Goal: Task Accomplishment & Management: Manage account settings

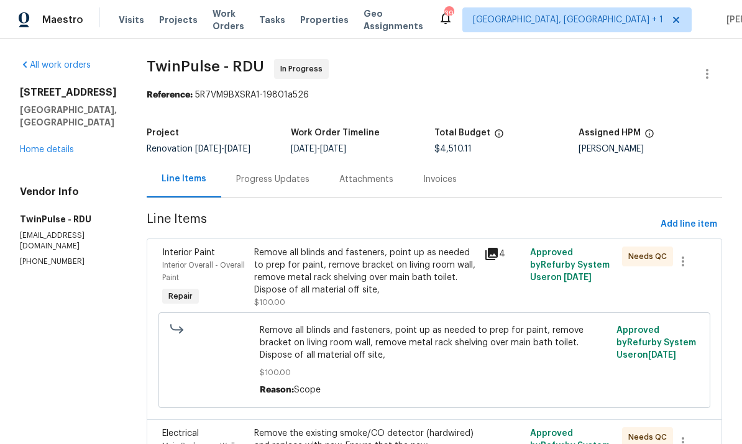
click at [54, 148] on link "Home details" at bounding box center [47, 149] width 54 height 9
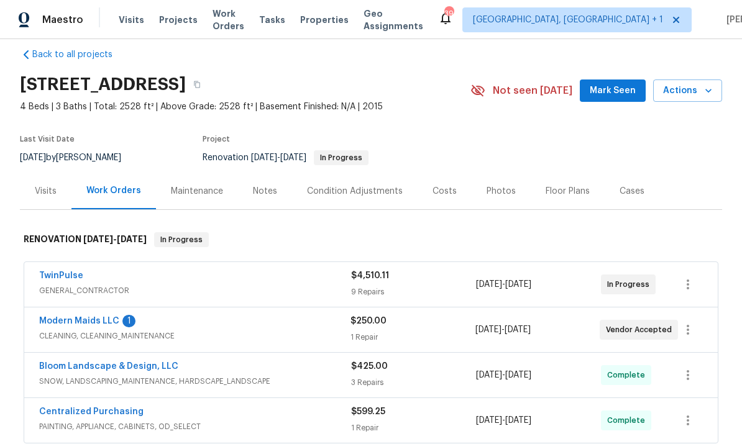
scroll to position [19, 0]
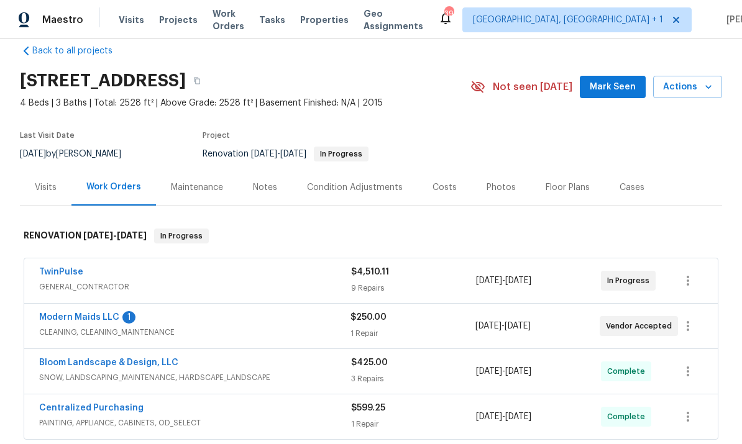
click at [88, 321] on link "Modern Maids LLC" at bounding box center [79, 317] width 80 height 9
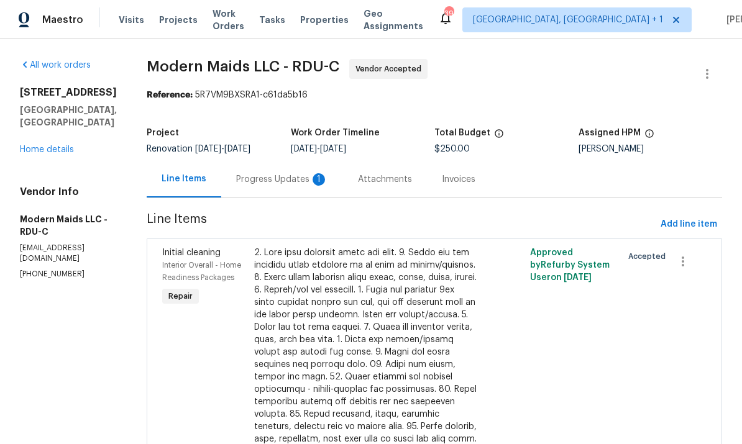
click at [281, 184] on div "Progress Updates 1" at bounding box center [282, 179] width 92 height 12
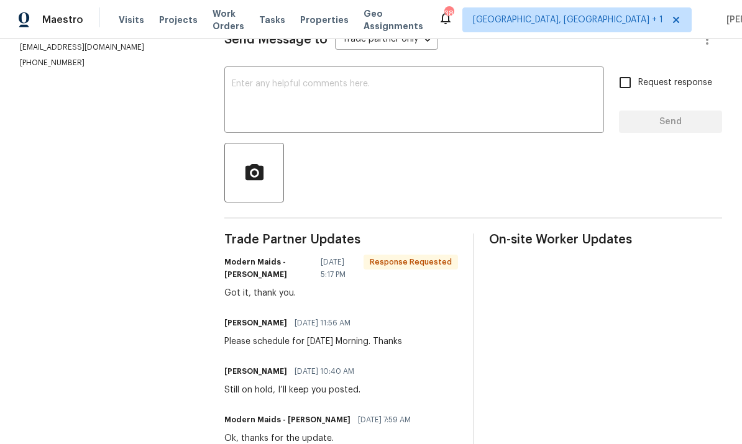
scroll to position [203, 0]
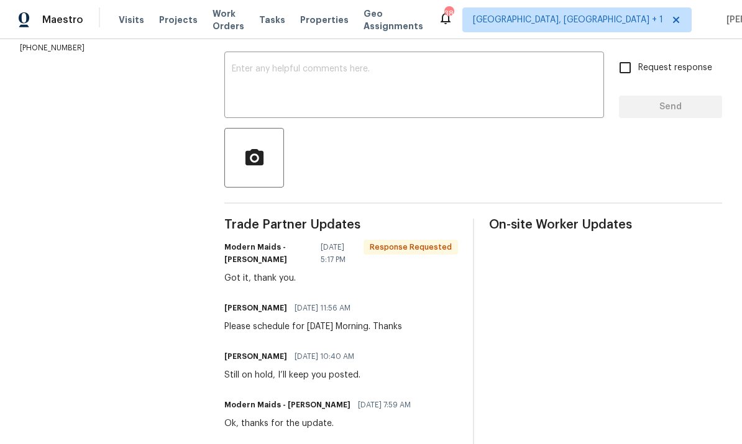
click at [270, 89] on textarea at bounding box center [414, 86] width 365 height 43
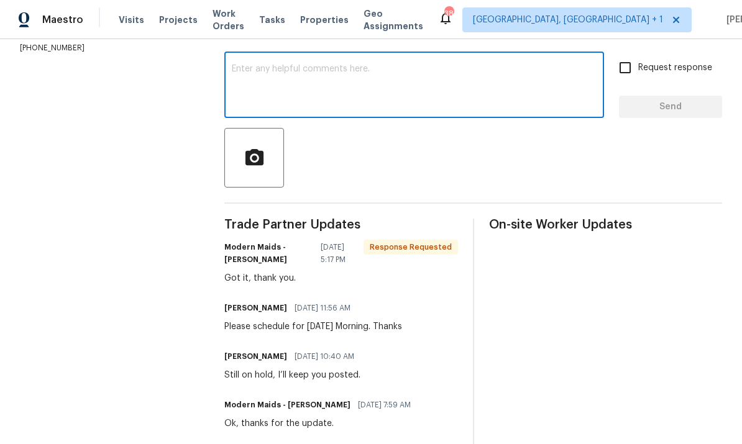
click at [304, 95] on textarea at bounding box center [414, 86] width 365 height 43
type textarea "Thanks"
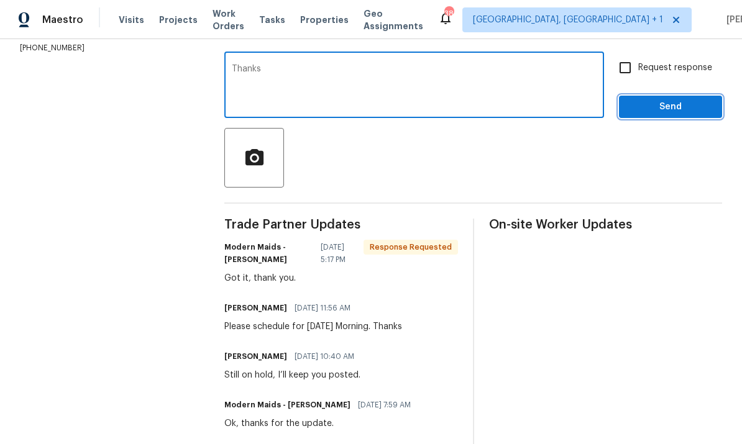
click at [672, 115] on span "Send" at bounding box center [670, 107] width 83 height 16
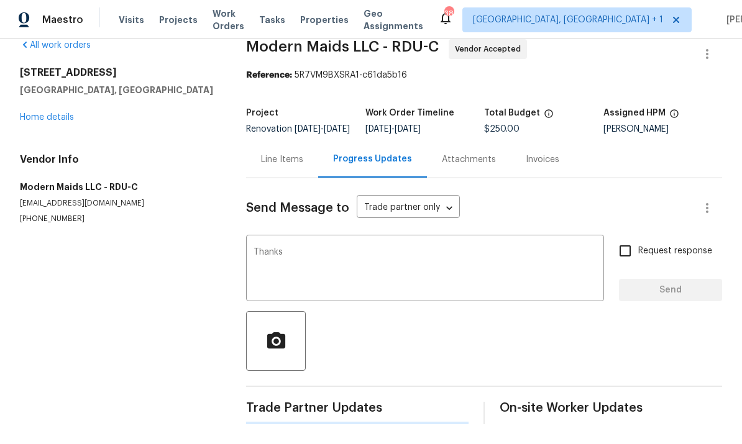
scroll to position [0, 0]
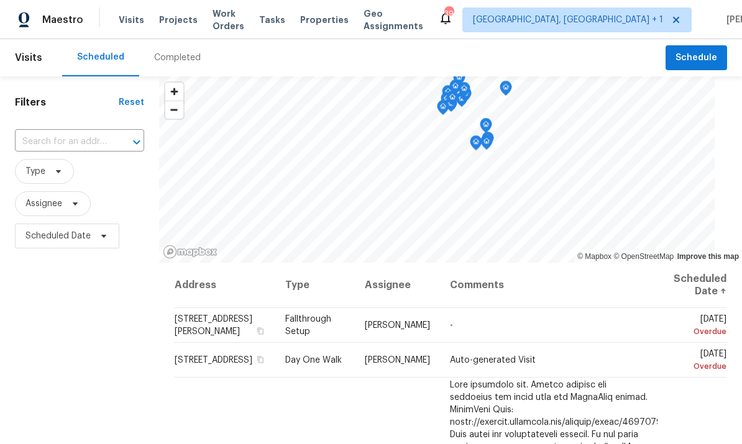
click at [84, 135] on input "text" at bounding box center [62, 141] width 94 height 19
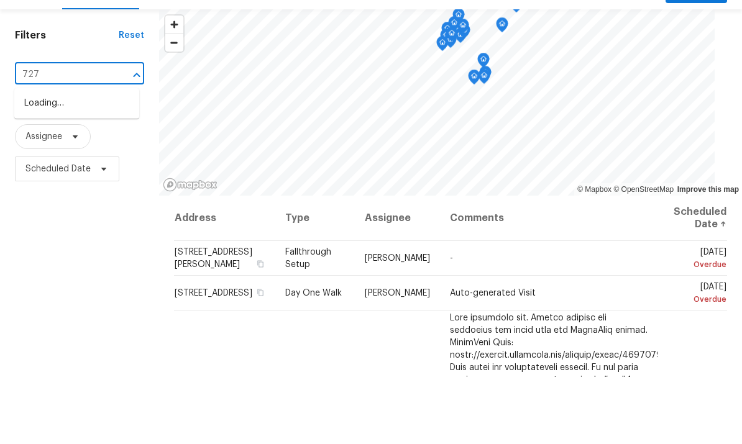
type input "7271"
click at [82, 160] on li "7271 Shellburne Dr, Raleigh, NC 27612" at bounding box center [76, 170] width 125 height 21
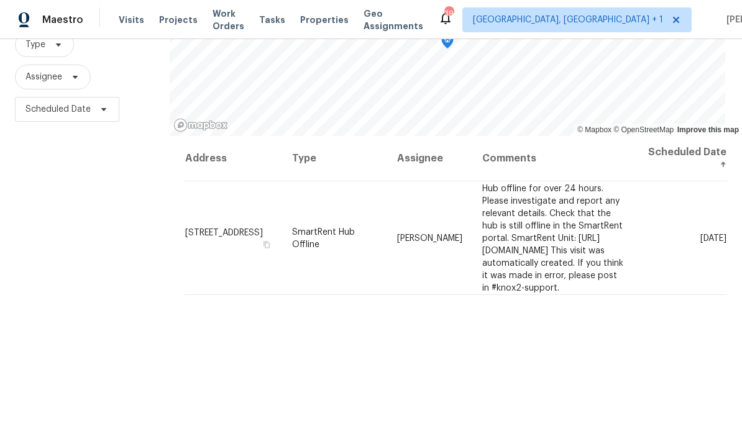
scroll to position [112, 0]
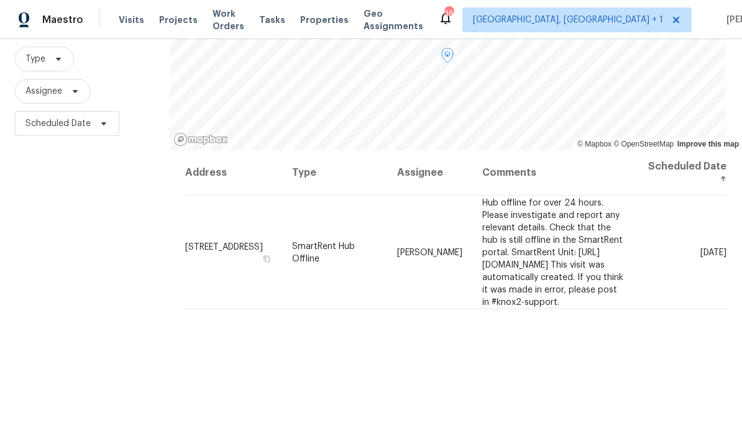
click at [0, 0] on icon at bounding box center [0, 0] width 0 height 0
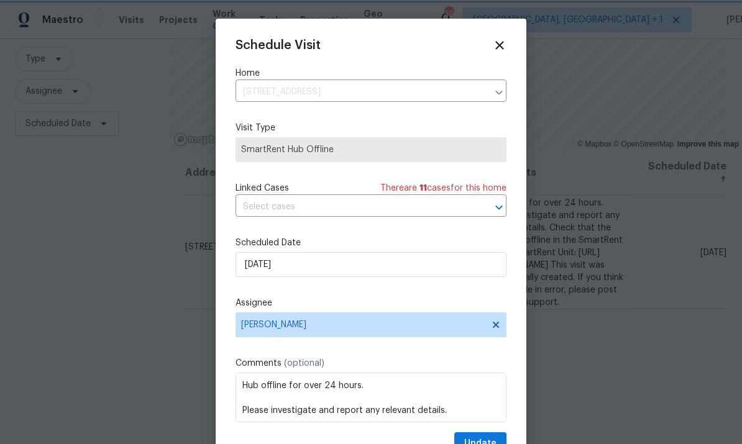
scroll to position [7, 0]
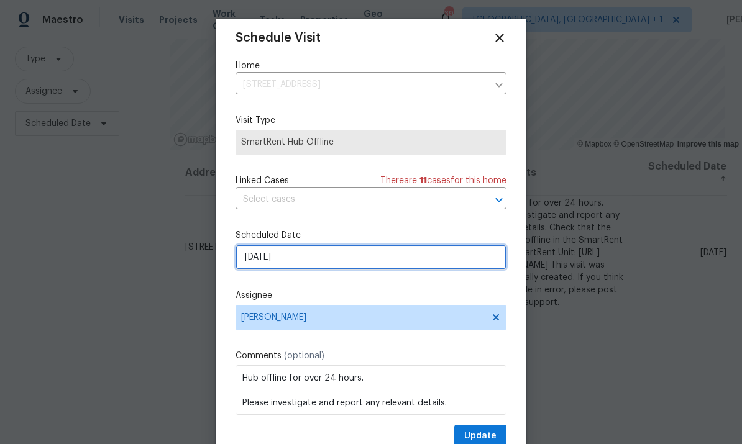
click at [406, 265] on input "8/30/2025" at bounding box center [370, 257] width 271 height 25
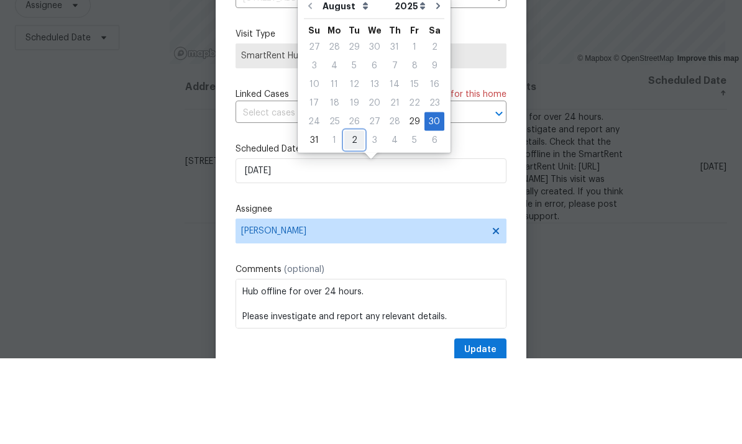
click at [350, 217] on div "2" at bounding box center [354, 225] width 20 height 17
type input "9/2/2025"
select select "8"
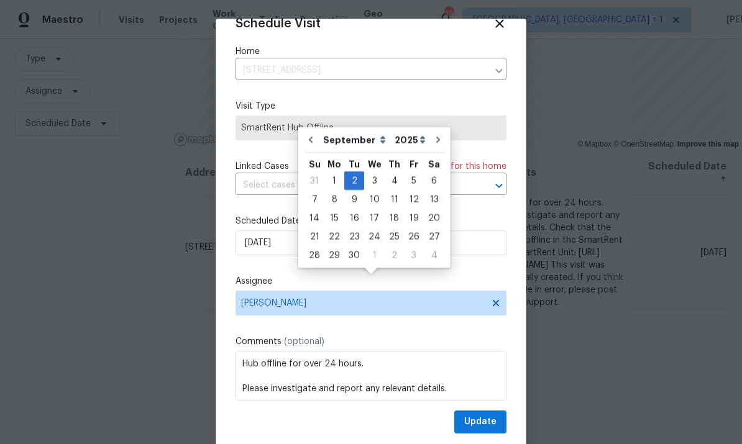
scroll to position [24, 0]
click at [495, 433] on button "Update" at bounding box center [480, 422] width 52 height 23
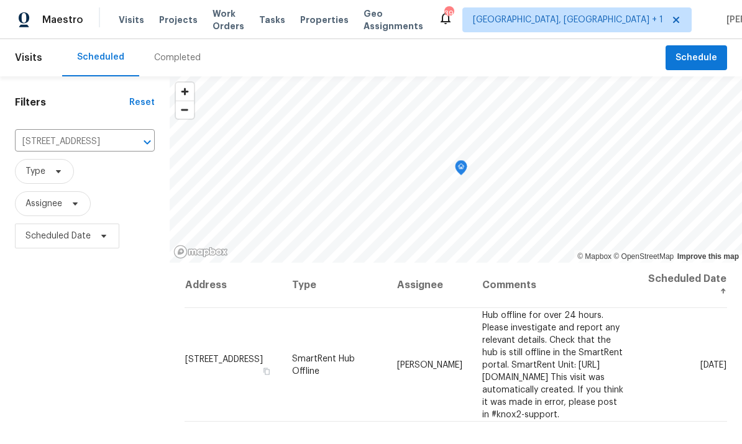
scroll to position [0, 0]
click at [125, 136] on icon "Clear" at bounding box center [131, 142] width 12 height 12
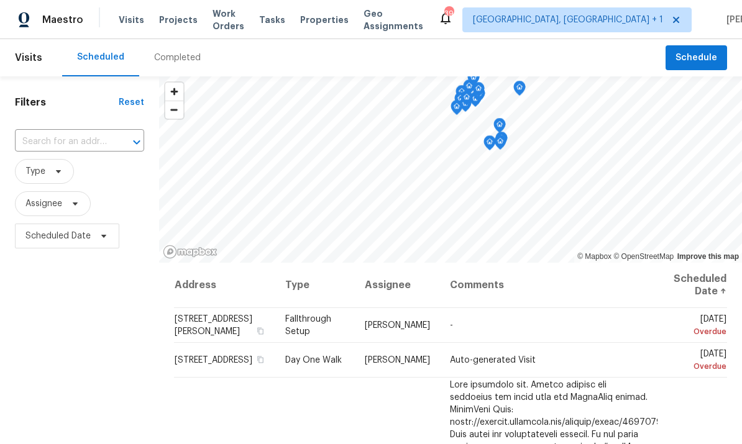
click at [77, 143] on input "text" at bounding box center [62, 141] width 94 height 19
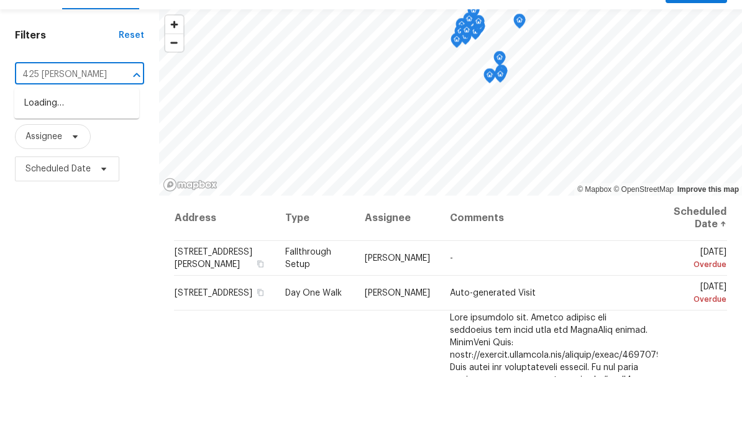
type input "425 liberty"
click at [89, 160] on li "[STREET_ADDRESS]" at bounding box center [76, 170] width 125 height 21
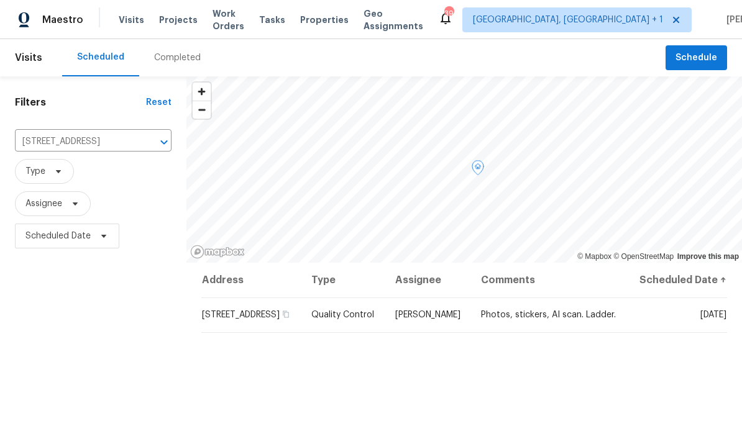
click at [0, 0] on icon at bounding box center [0, 0] width 0 height 0
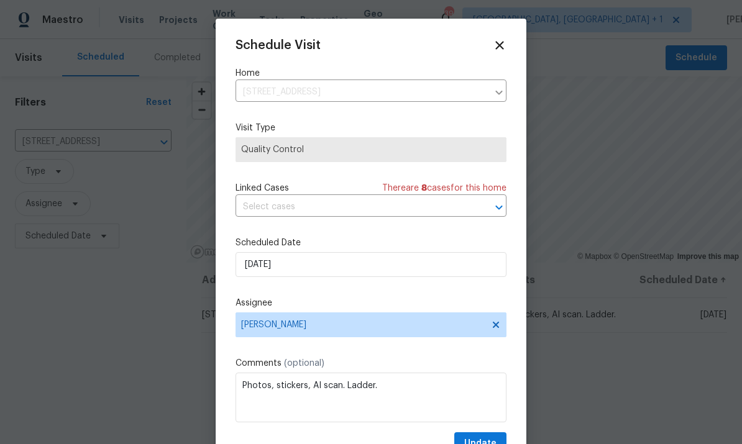
click at [614, 173] on div at bounding box center [371, 222] width 742 height 444
click at [584, 55] on div at bounding box center [371, 222] width 742 height 444
click at [496, 41] on icon at bounding box center [500, 46] width 14 height 14
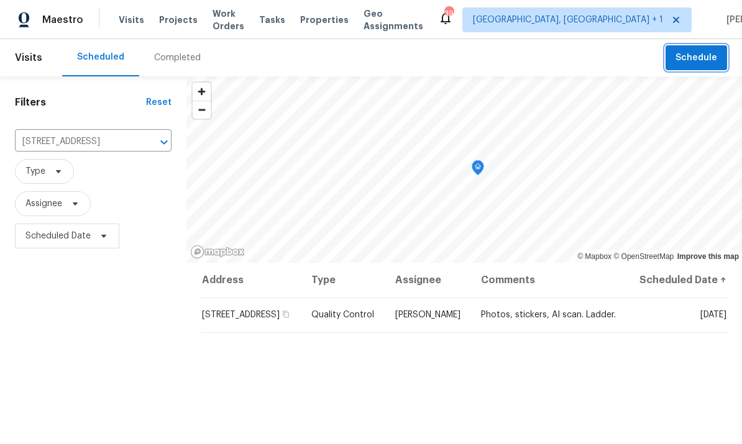
click at [705, 55] on span "Schedule" at bounding box center [696, 58] width 42 height 16
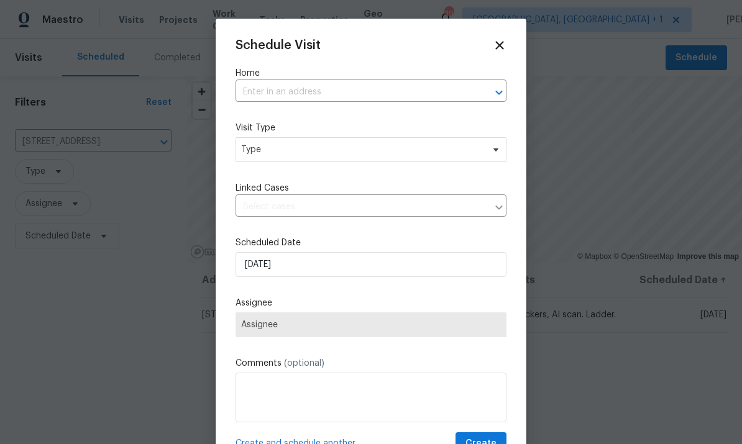
click at [285, 94] on input "text" at bounding box center [353, 92] width 236 height 19
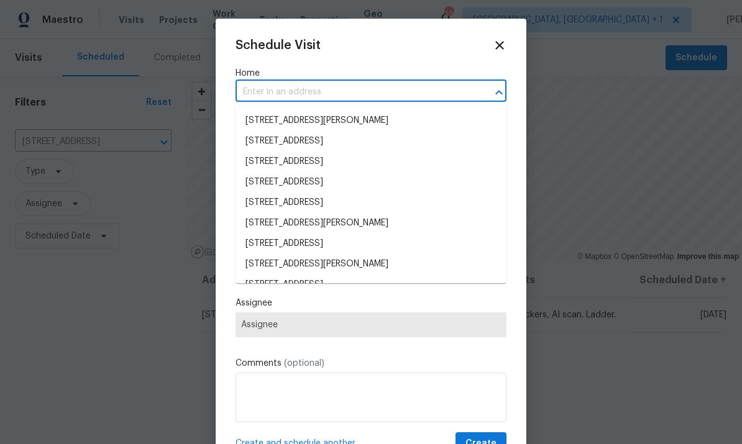
click at [285, 94] on input "text" at bounding box center [353, 92] width 236 height 19
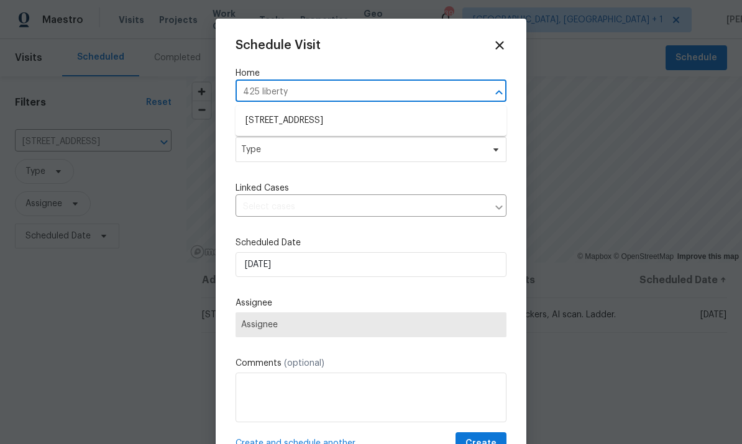
type input "425 liberty"
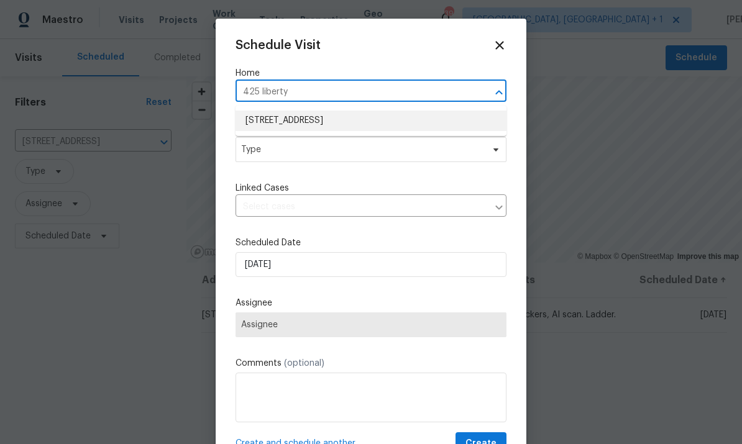
click at [381, 122] on li "[STREET_ADDRESS]" at bounding box center [370, 121] width 271 height 21
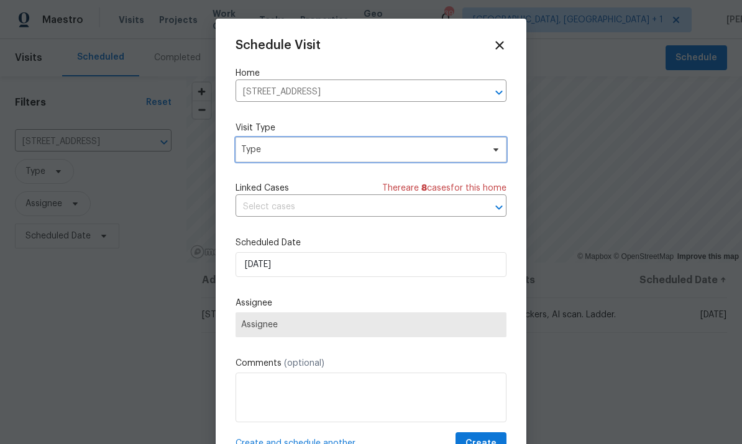
click at [498, 156] on span "Type" at bounding box center [370, 149] width 271 height 25
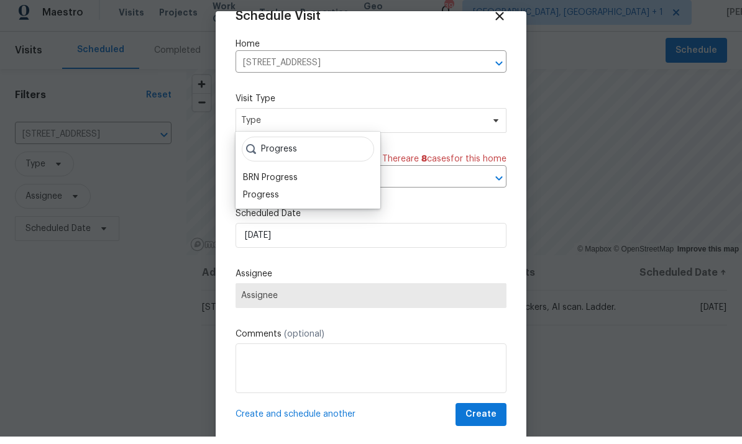
scroll to position [7, 0]
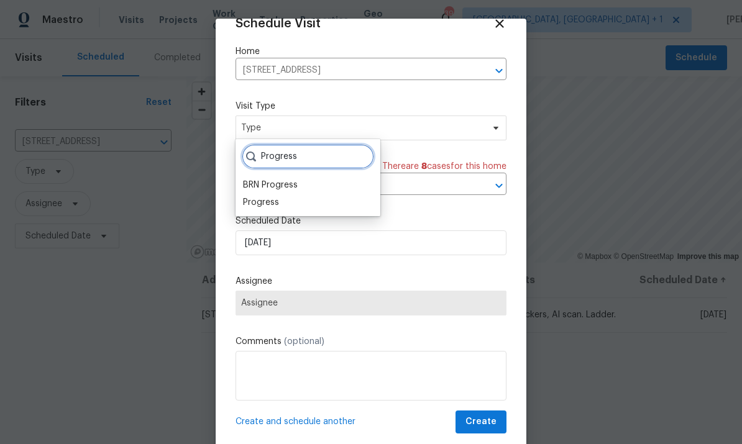
type input "Progress"
click at [267, 198] on div "Progress" at bounding box center [261, 202] width 36 height 12
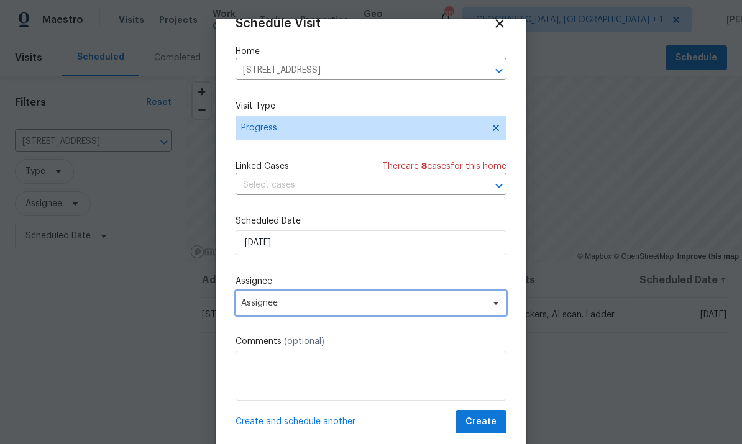
click at [495, 308] on icon at bounding box center [496, 303] width 10 height 10
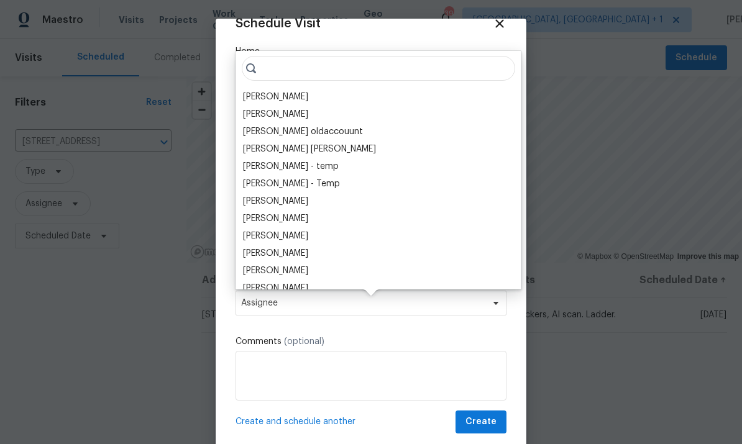
click at [287, 95] on div "[PERSON_NAME]" at bounding box center [275, 97] width 65 height 12
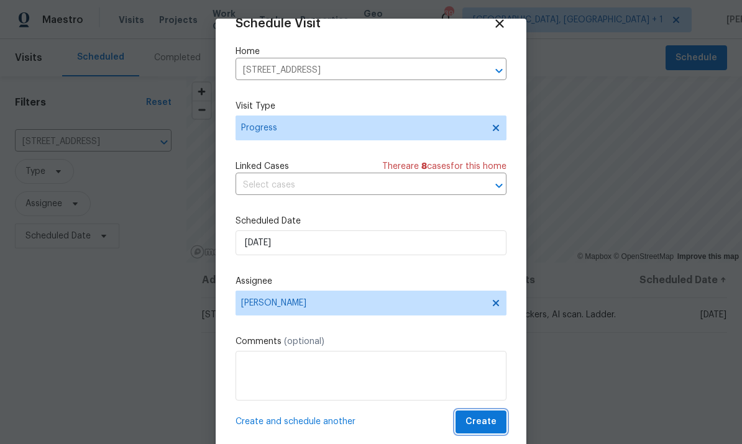
click at [490, 431] on button "Create" at bounding box center [480, 422] width 51 height 23
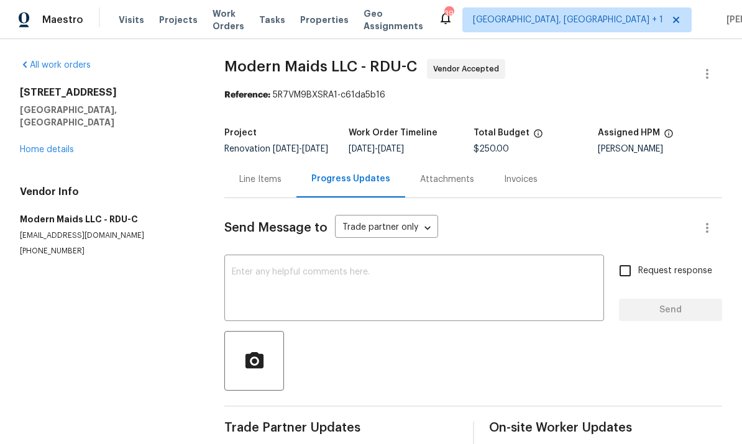
click at [57, 145] on link "Home details" at bounding box center [47, 149] width 54 height 9
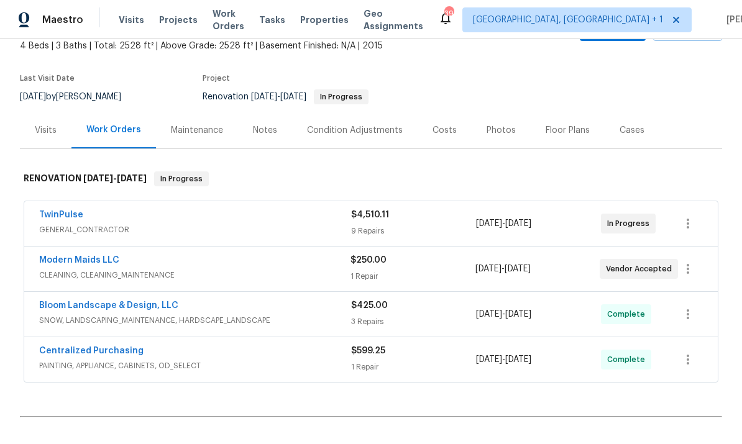
scroll to position [83, 0]
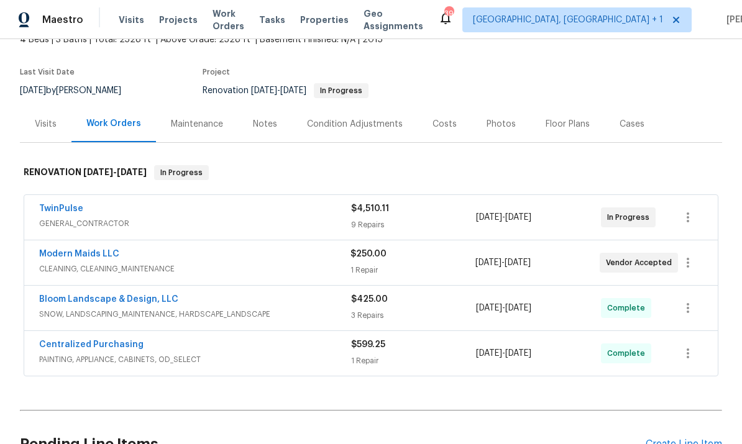
click at [72, 208] on link "TwinPulse" at bounding box center [61, 208] width 44 height 9
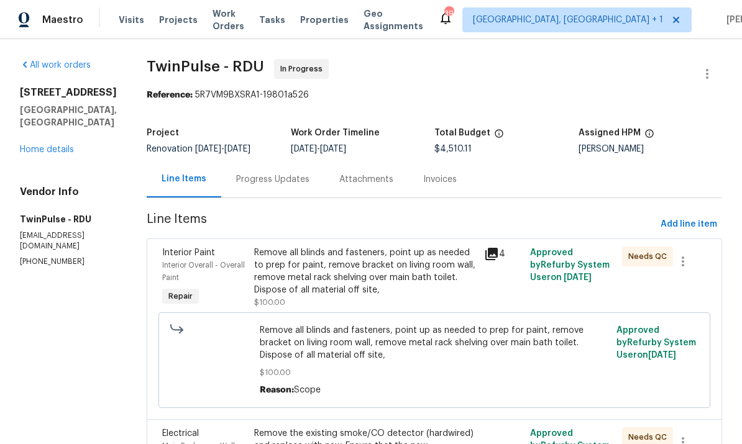
scroll to position [47, 0]
click at [390, 247] on div "Remove all blinds and fasteners, point up as needed to prep for paint, remove b…" at bounding box center [365, 272] width 222 height 50
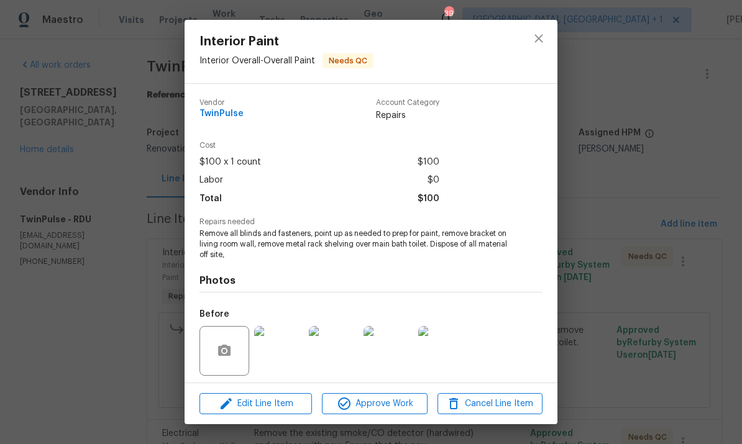
click at [639, 213] on div "Interior Paint Interior Overall - Overall Paint Needs QC Vendor TwinPulse Accou…" at bounding box center [371, 222] width 742 height 444
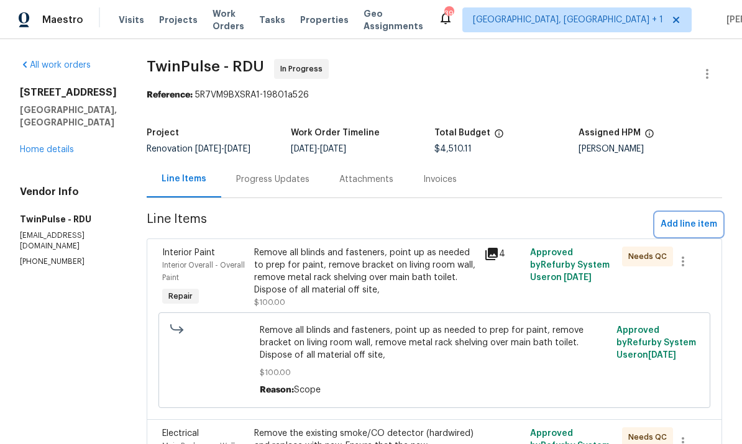
click at [684, 217] on span "Add line item" at bounding box center [688, 225] width 57 height 16
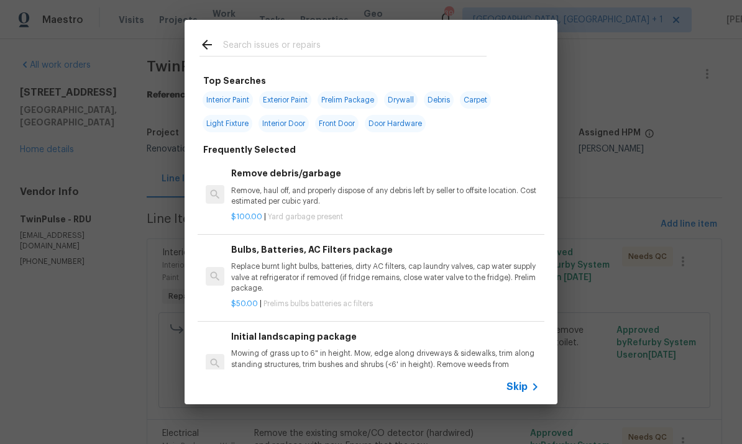
click at [274, 49] on input "text" at bounding box center [354, 46] width 263 height 19
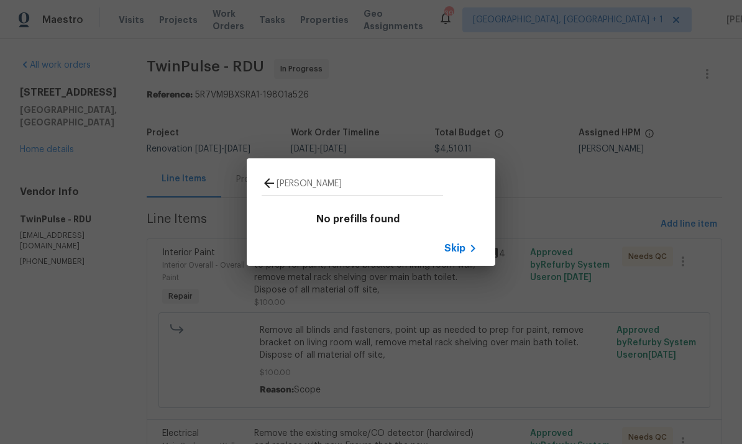
click at [319, 192] on input "[PERSON_NAME]" at bounding box center [359, 185] width 166 height 19
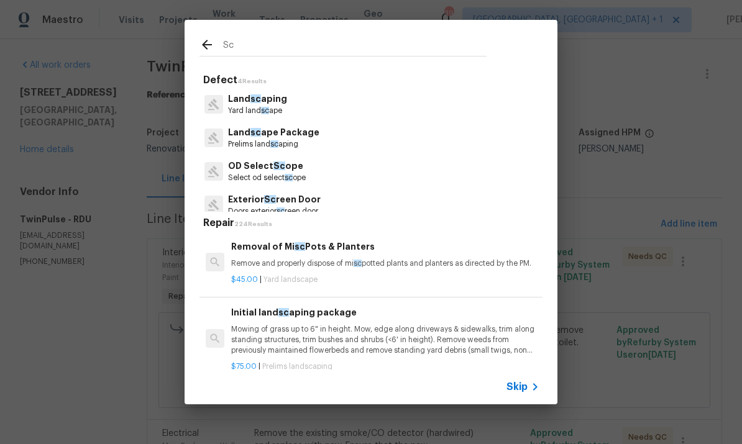
click at [255, 45] on input "Sc" at bounding box center [354, 46] width 263 height 19
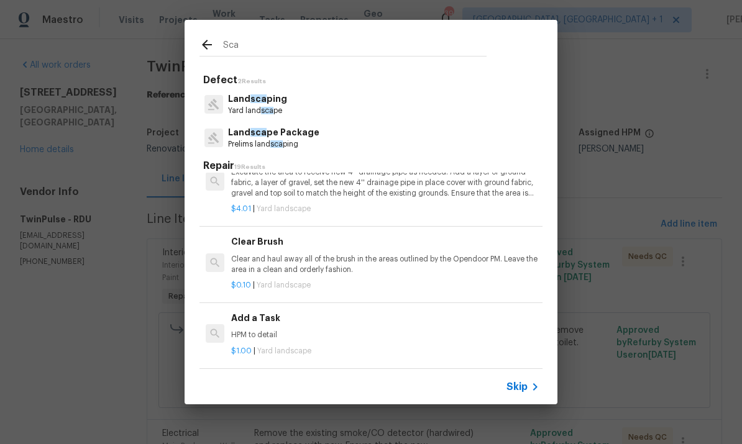
scroll to position [621, -1]
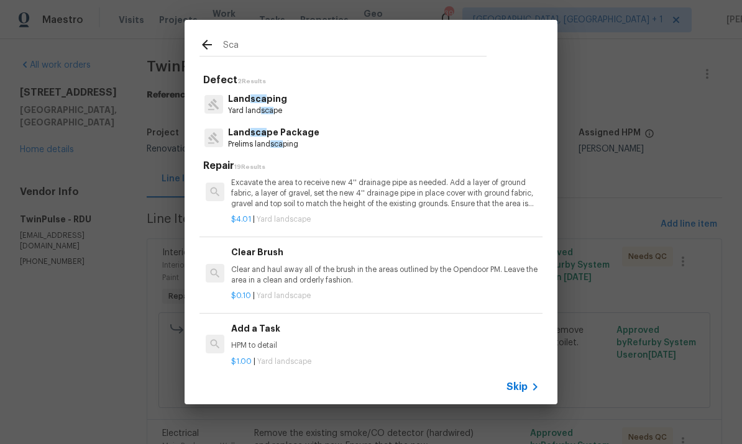
click at [255, 45] on input "Sca" at bounding box center [354, 46] width 263 height 19
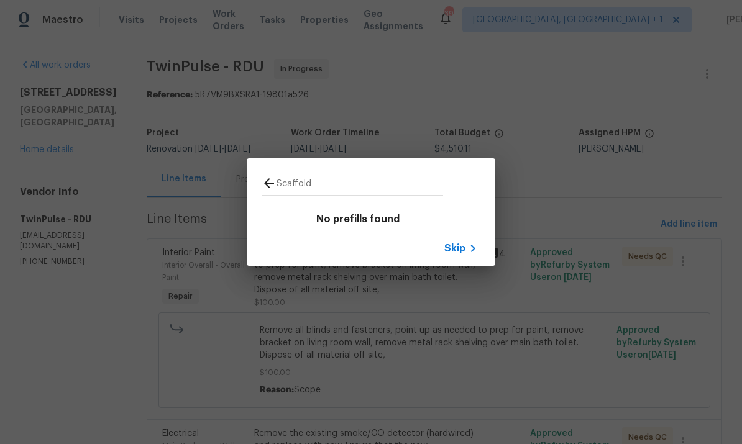
click at [346, 189] on input "Scaffold" at bounding box center [359, 185] width 166 height 19
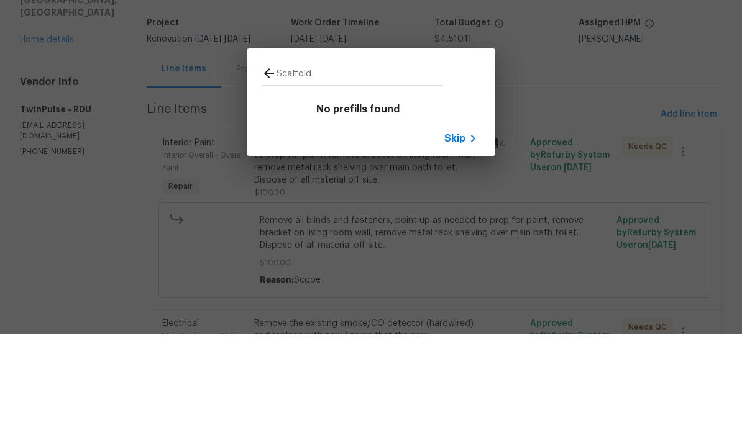
type input "Scaffold"
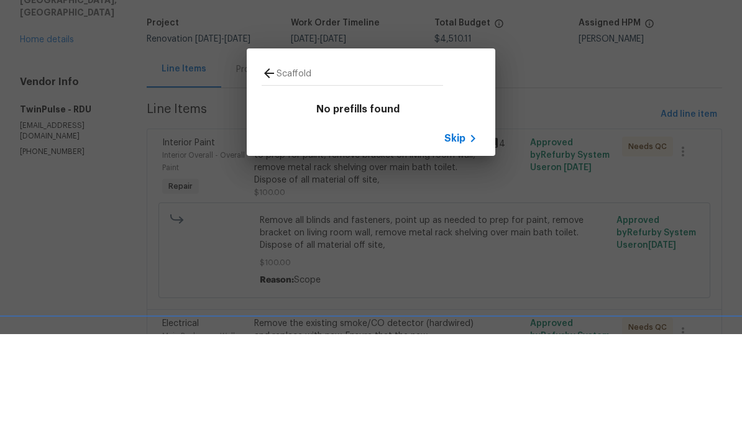
click at [262, 176] on icon at bounding box center [269, 183] width 15 height 15
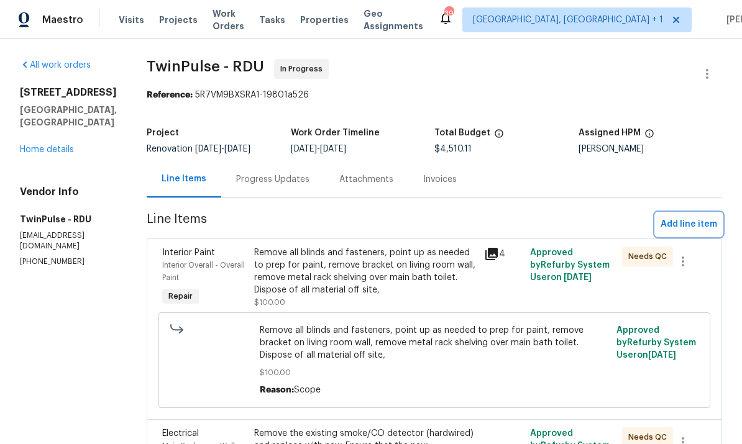
scroll to position [0, 0]
click at [676, 224] on span "Add line item" at bounding box center [688, 225] width 57 height 16
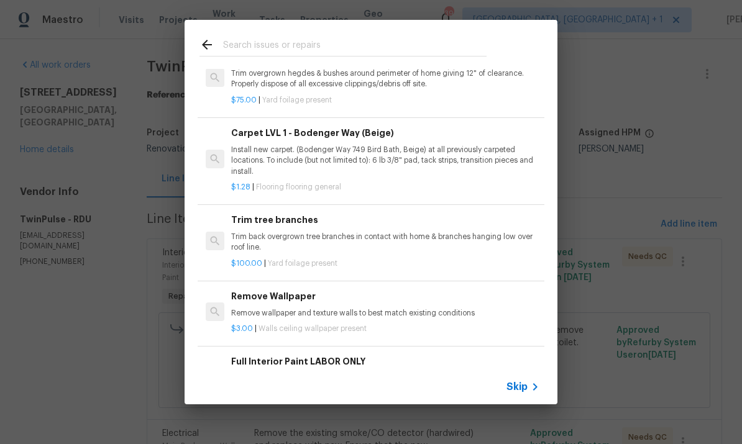
scroll to position [546, 0]
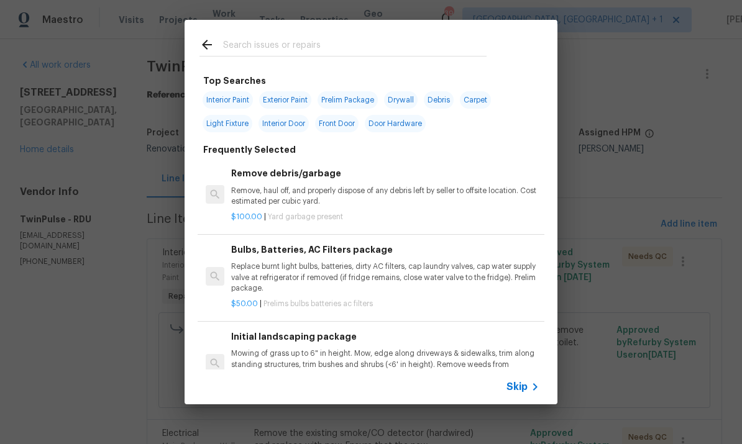
click at [245, 42] on input "text" at bounding box center [354, 46] width 263 height 19
type input "Paint"
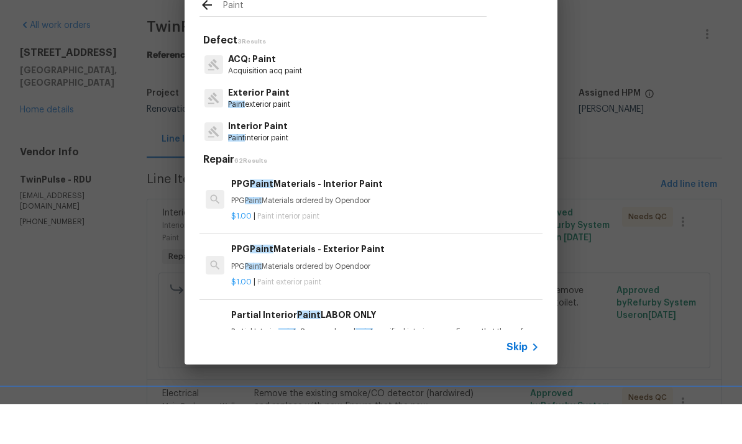
click at [274, 160] on p "Interior Paint" at bounding box center [258, 166] width 60 height 13
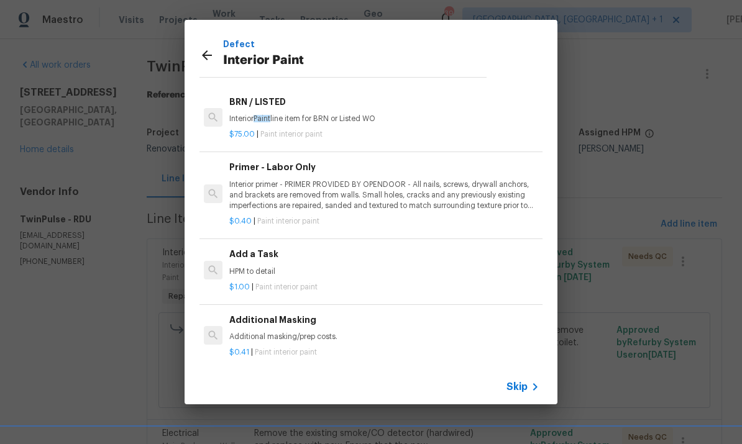
scroll to position [59, 0]
click at [317, 320] on h6 "Additional Masking" at bounding box center [383, 320] width 308 height 14
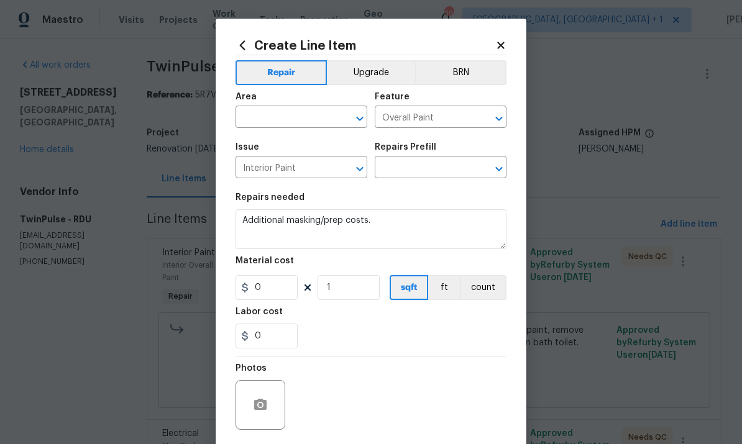
type input "Additional Masking $0.41"
type input "0.41"
click at [299, 112] on input "text" at bounding box center [283, 118] width 97 height 19
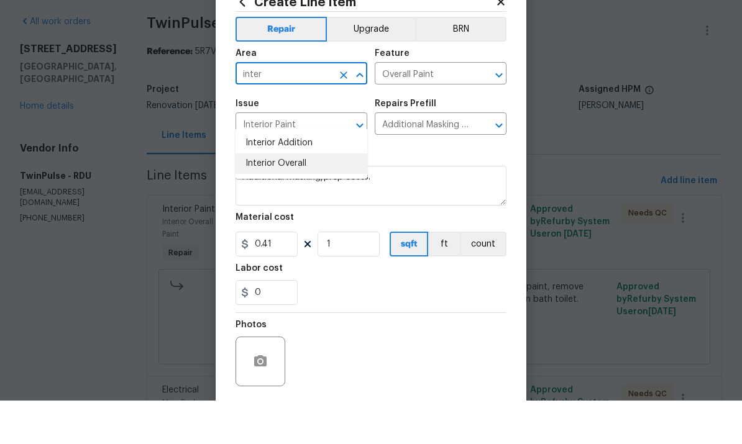
click at [299, 197] on li "Interior Overall" at bounding box center [301, 207] width 132 height 21
type input "Interior Overall"
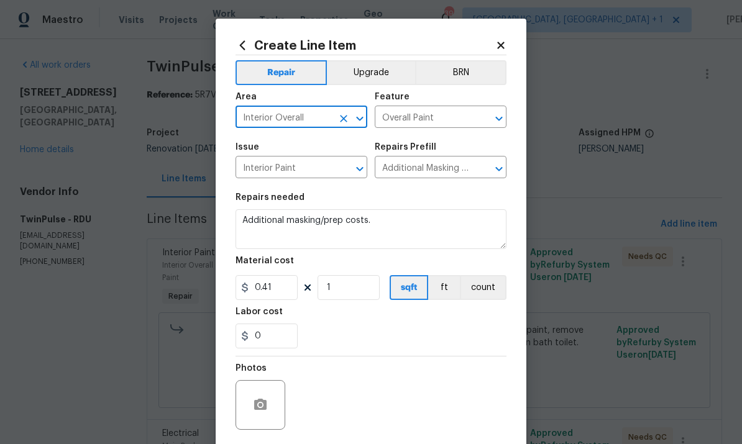
click at [411, 237] on textarea "Additional masking/prep costs." at bounding box center [370, 229] width 271 height 40
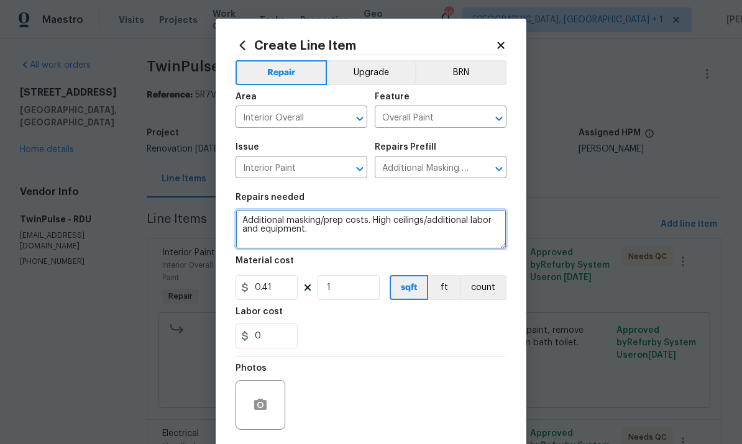
type textarea "Additional masking/prep costs. High ceilings/additional labor and equipment."
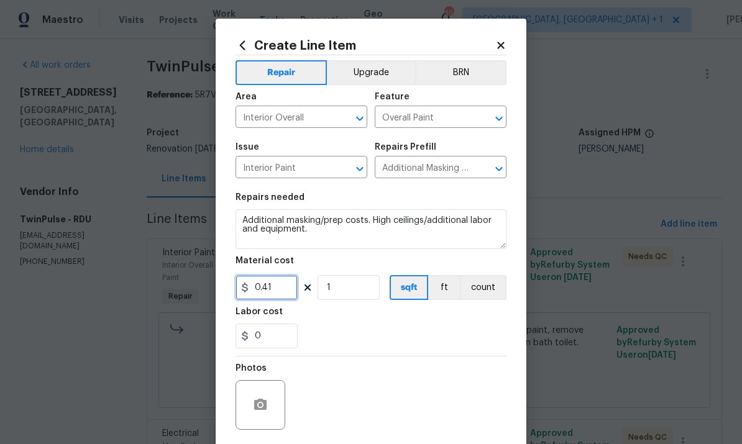
click at [272, 299] on input "0.41" at bounding box center [266, 287] width 62 height 25
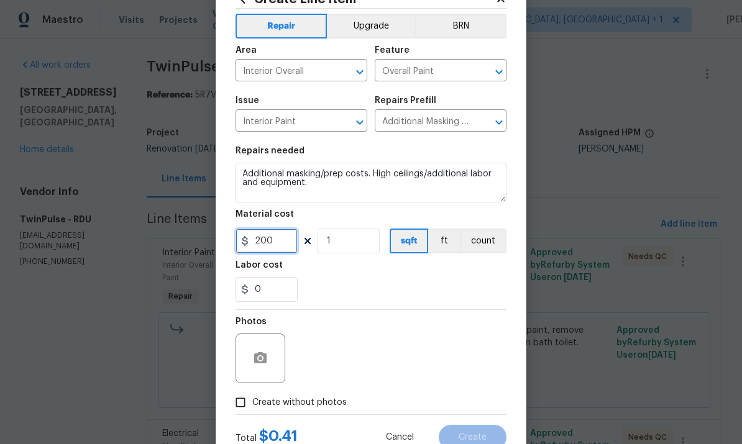
type input "200"
click at [262, 360] on circle "button" at bounding box center [260, 359] width 4 height 4
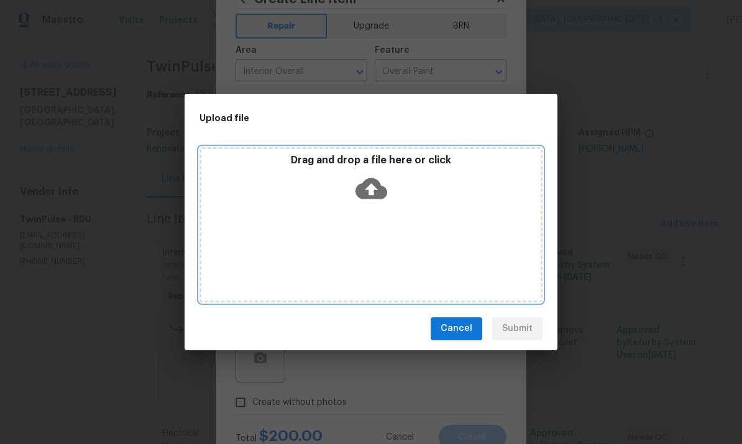
click at [374, 185] on icon at bounding box center [371, 188] width 32 height 21
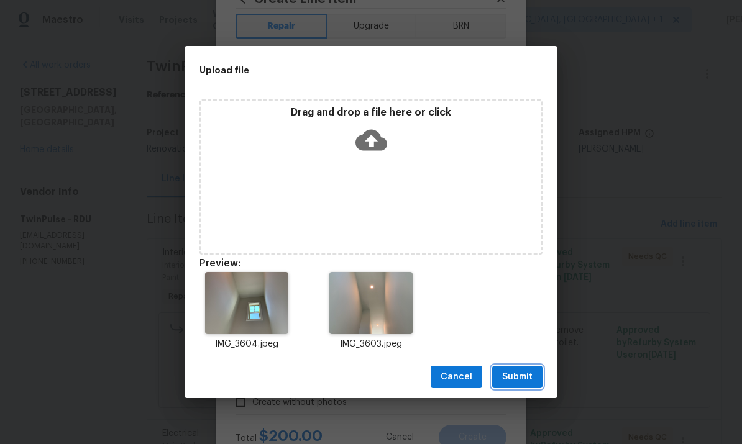
click at [529, 380] on span "Submit" at bounding box center [517, 378] width 30 height 16
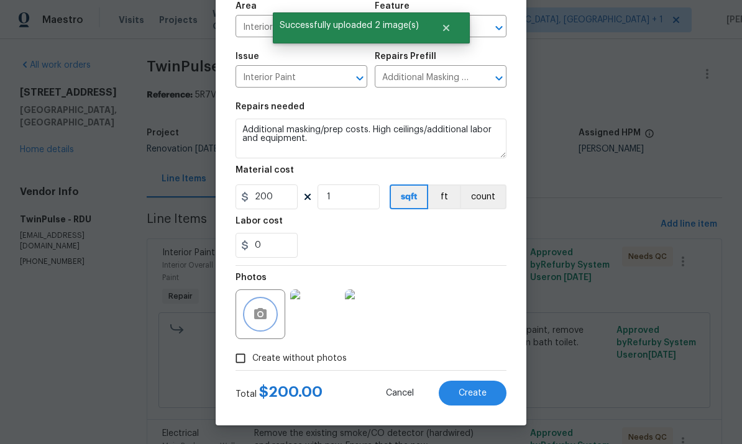
scroll to position [93, 0]
click at [478, 399] on button "Create" at bounding box center [473, 393] width 68 height 25
type input "0"
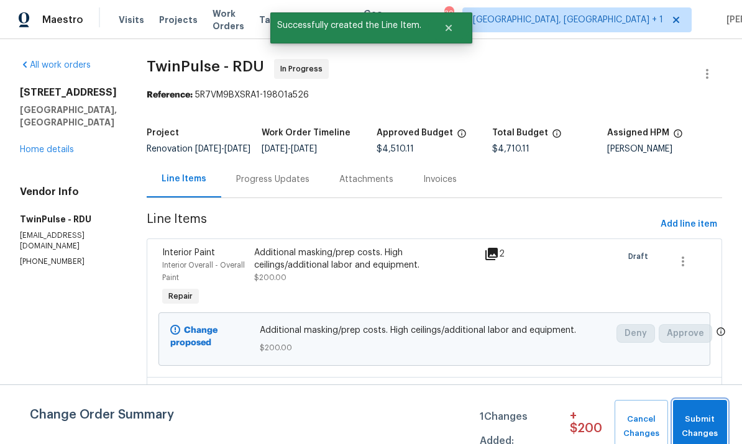
click at [706, 415] on span "Submit Changes" at bounding box center [700, 427] width 42 height 29
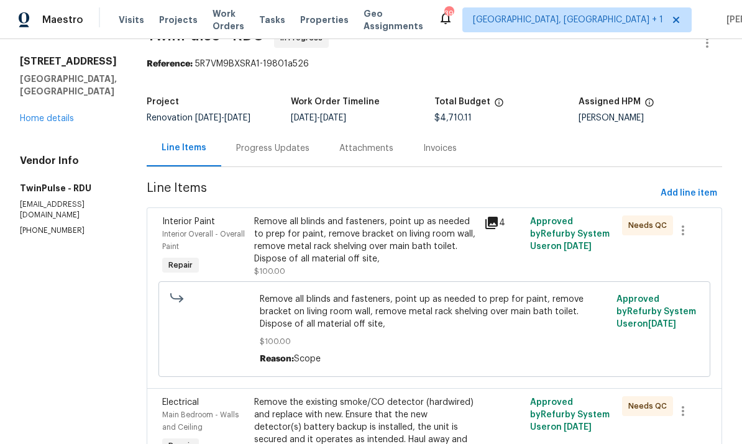
scroll to position [30, 0]
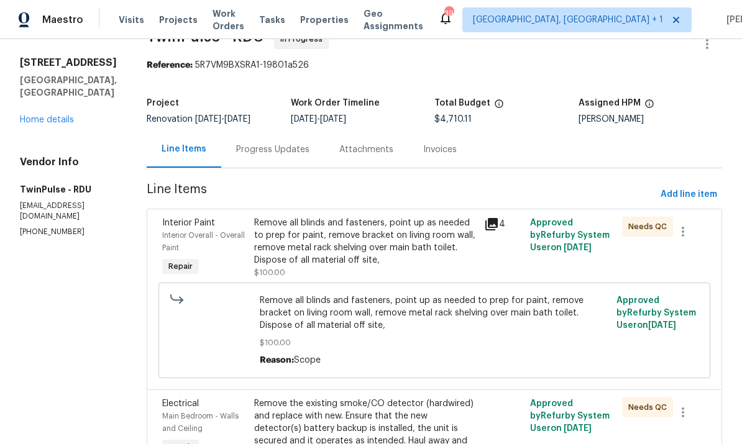
click at [380, 248] on div "Remove all blinds and fasteners, point up as needed to prep for paint, remove b…" at bounding box center [365, 242] width 222 height 50
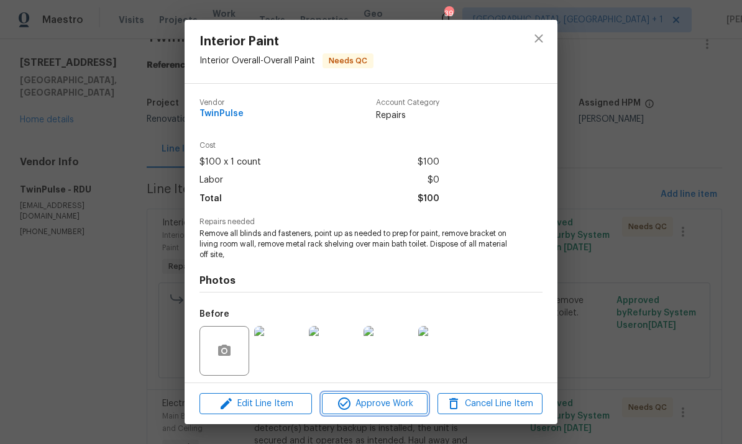
click at [390, 402] on span "Approve Work" at bounding box center [375, 404] width 98 height 16
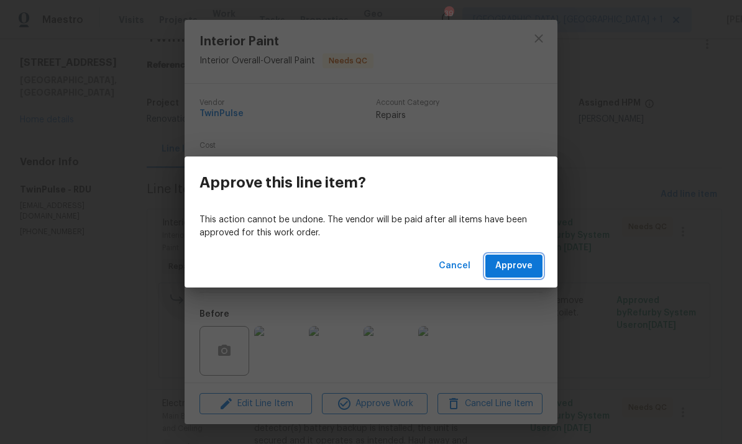
click at [517, 270] on span "Approve" at bounding box center [513, 266] width 37 height 16
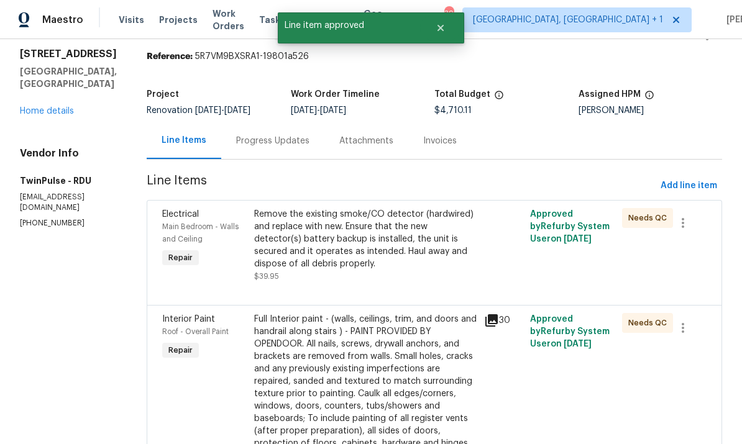
scroll to position [46, 0]
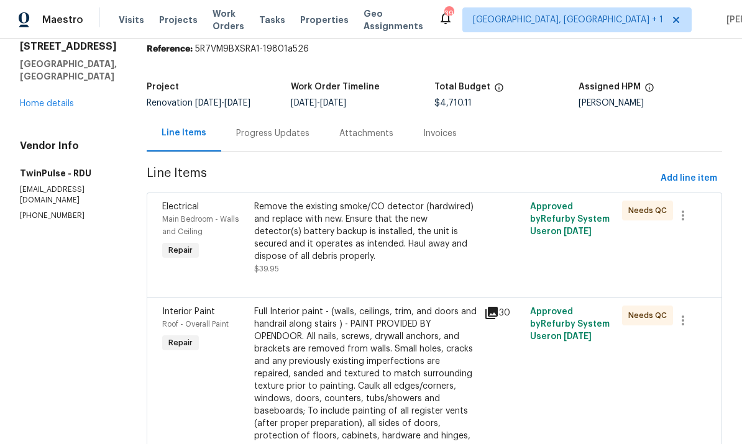
click at [356, 234] on div "Remove the existing smoke/CO detector (hardwired) and replace with new. Ensure …" at bounding box center [365, 232] width 222 height 62
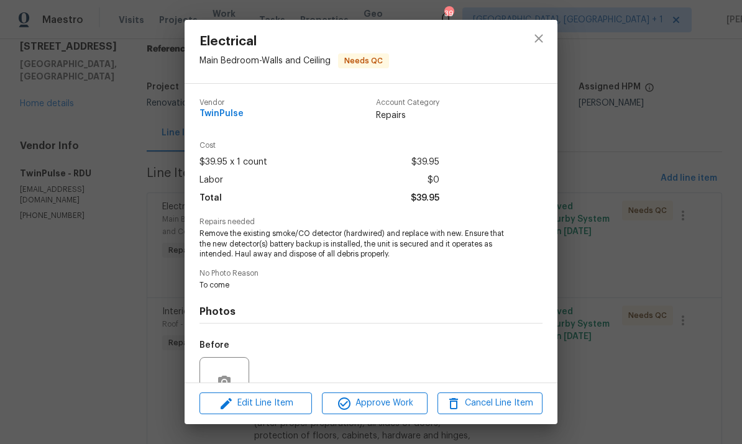
click at [637, 229] on div "Electrical Main Bedroom - Walls and Ceiling Needs QC Vendor TwinPulse Account C…" at bounding box center [371, 222] width 742 height 444
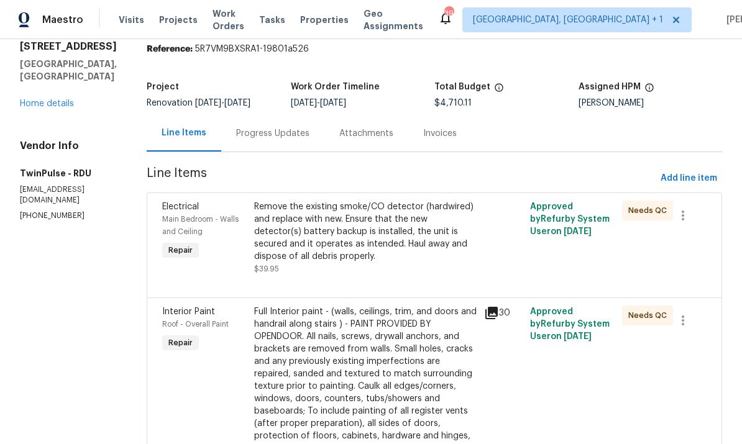
click at [404, 233] on div "Remove the existing smoke/CO detector (hardwired) and replace with new. Ensure …" at bounding box center [365, 232] width 222 height 62
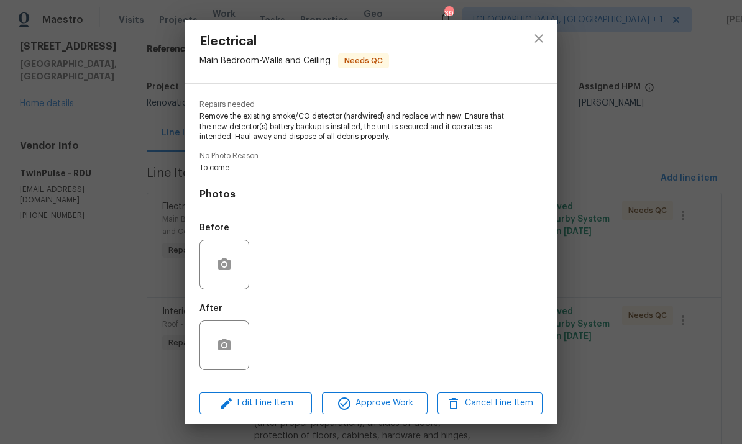
scroll to position [120, 0]
click at [659, 139] on div "Electrical Main Bedroom - Walls and Ceiling Needs QC Vendor TwinPulse Account C…" at bounding box center [371, 222] width 742 height 444
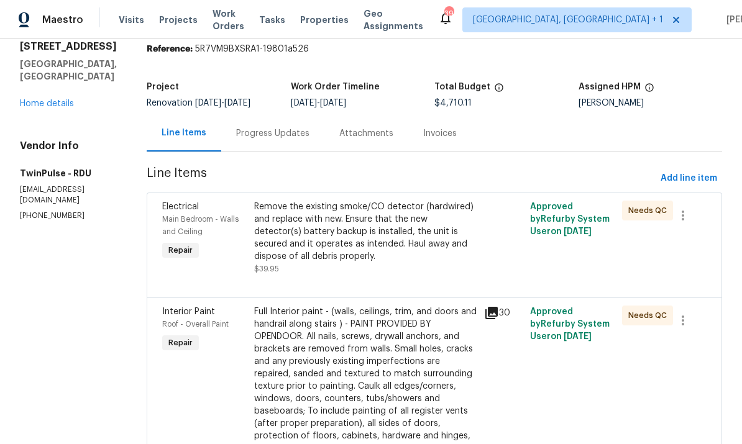
click at [404, 362] on div "Full Interior paint - (walls, ceilings, trim, and doors and handrail along stai…" at bounding box center [365, 393] width 222 height 174
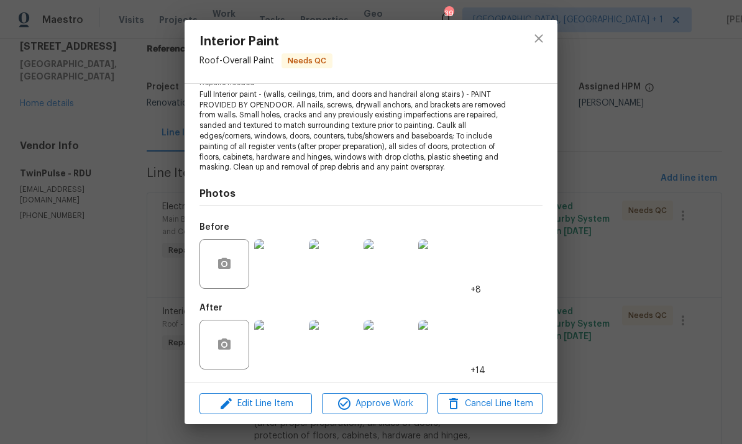
scroll to position [138, 0]
click at [380, 397] on span "Approve Work" at bounding box center [375, 404] width 98 height 16
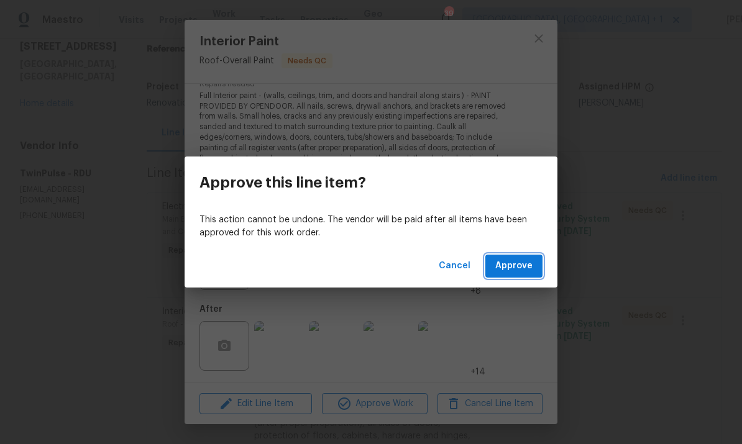
click at [524, 262] on span "Approve" at bounding box center [513, 266] width 37 height 16
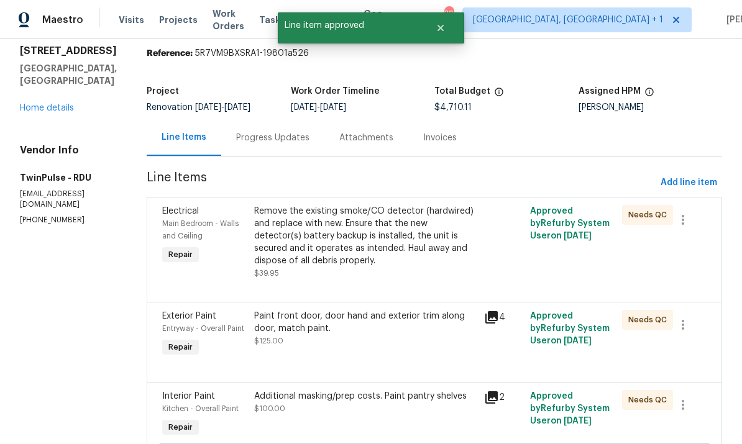
scroll to position [43, 0]
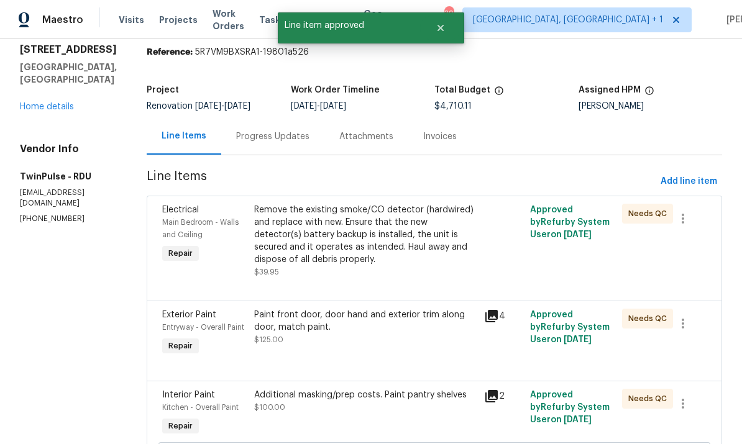
click at [434, 324] on div "Paint front door, door hand and exterior trim along door, match paint." at bounding box center [365, 321] width 222 height 25
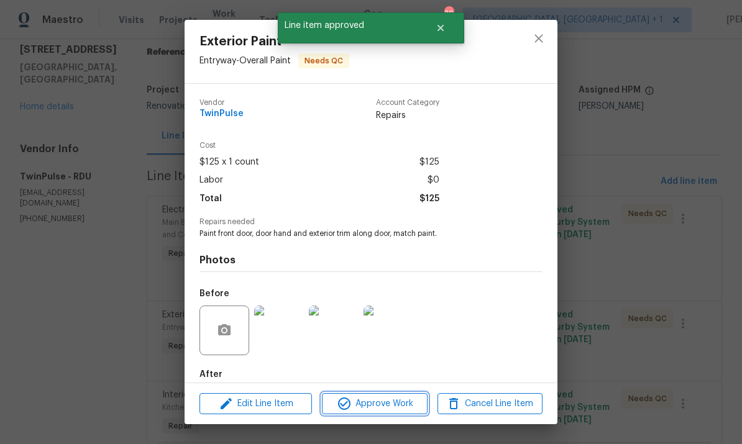
click at [385, 414] on button "Approve Work" at bounding box center [374, 404] width 105 height 22
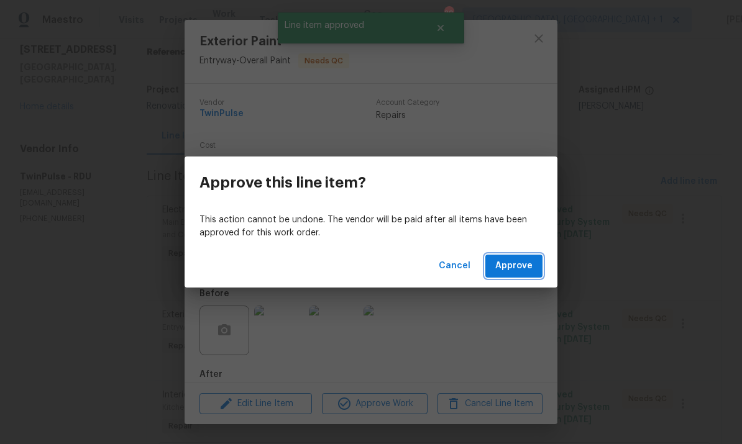
click at [529, 268] on span "Approve" at bounding box center [513, 266] width 37 height 16
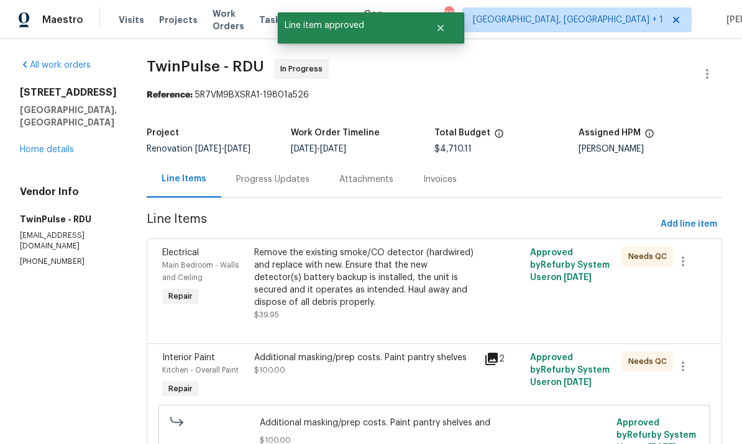
scroll to position [38, 0]
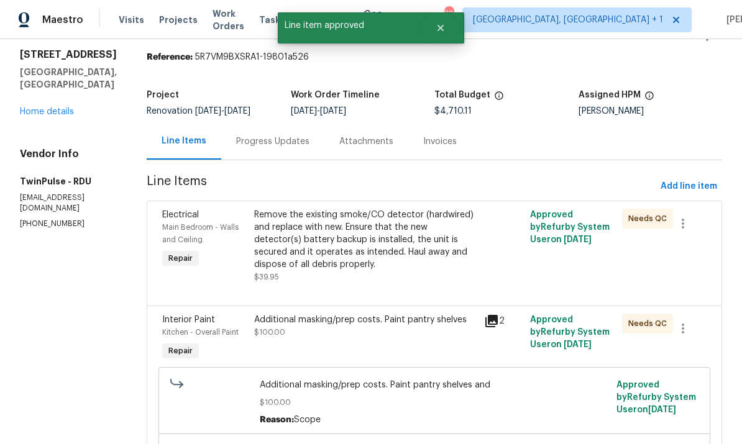
click at [426, 329] on div "Additional masking/prep costs. Paint pantry shelves $100.00" at bounding box center [365, 326] width 222 height 25
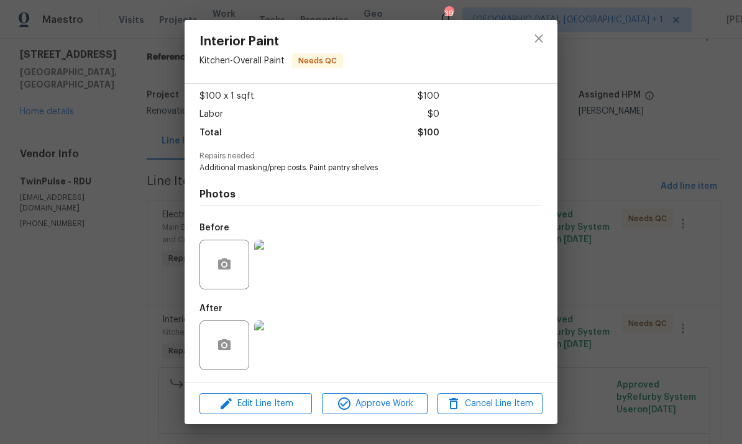
scroll to position [69, 0]
click at [398, 396] on span "Approve Work" at bounding box center [375, 404] width 98 height 16
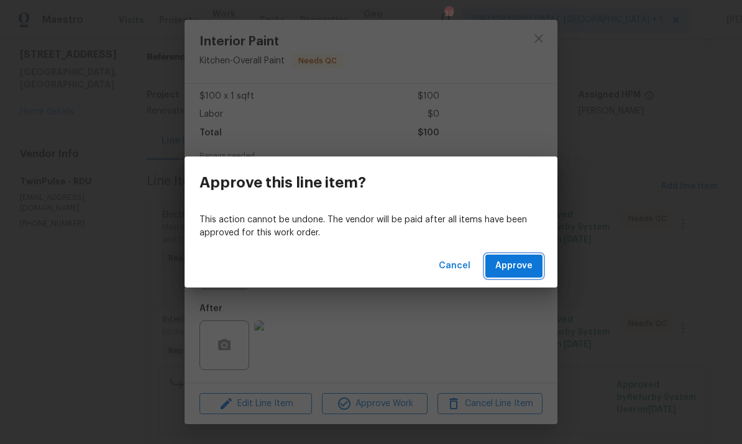
click at [537, 271] on button "Approve" at bounding box center [513, 266] width 57 height 23
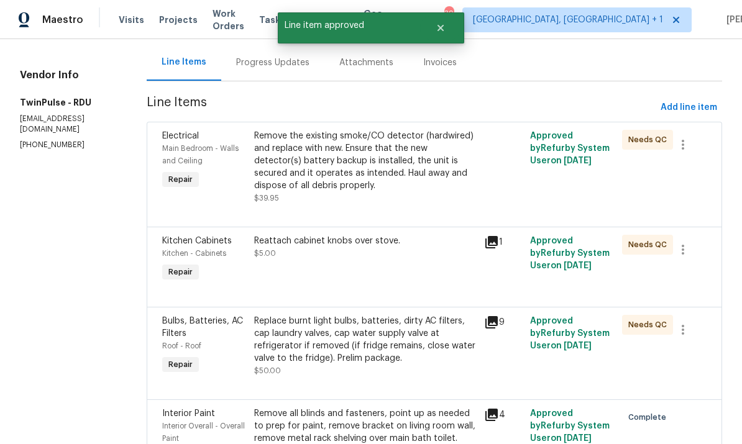
scroll to position [117, 0]
click at [427, 346] on div "Replace burnt light bulbs, batteries, dirty AC filters, cap laundry valves, cap…" at bounding box center [365, 339] width 222 height 50
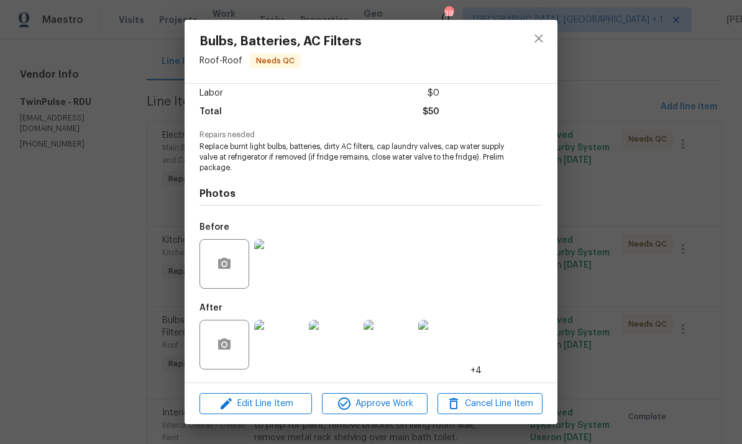
scroll to position [89, 0]
click at [388, 396] on span "Approve Work" at bounding box center [375, 404] width 98 height 16
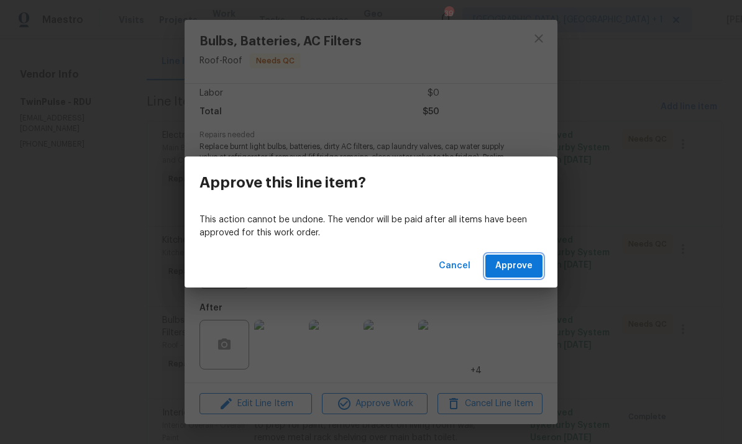
click at [535, 270] on button "Approve" at bounding box center [513, 266] width 57 height 23
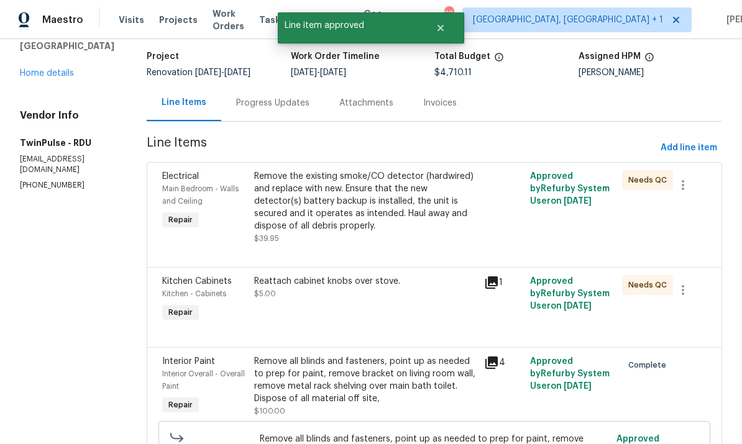
scroll to position [81, 0]
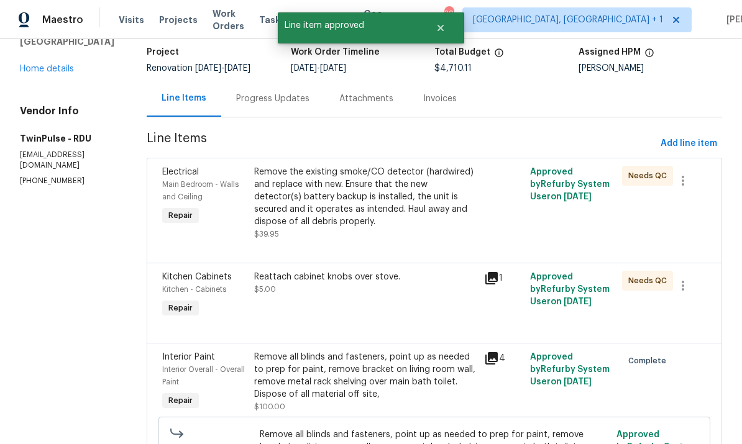
click at [386, 290] on div "Reattach cabinet knobs over stove. $5.00" at bounding box center [365, 283] width 222 height 25
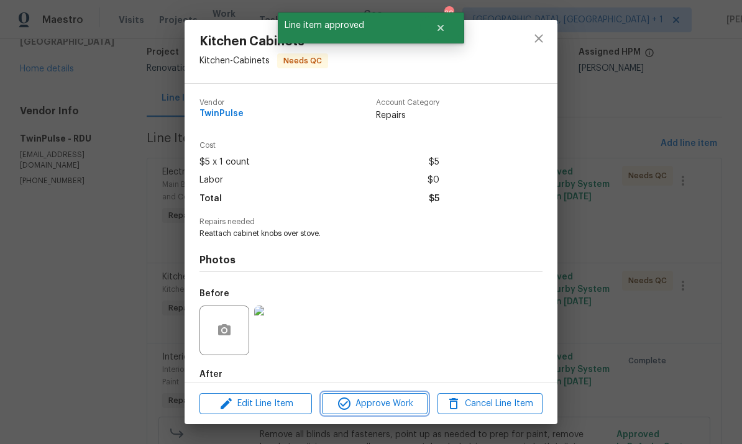
click at [377, 413] on button "Approve Work" at bounding box center [374, 404] width 105 height 22
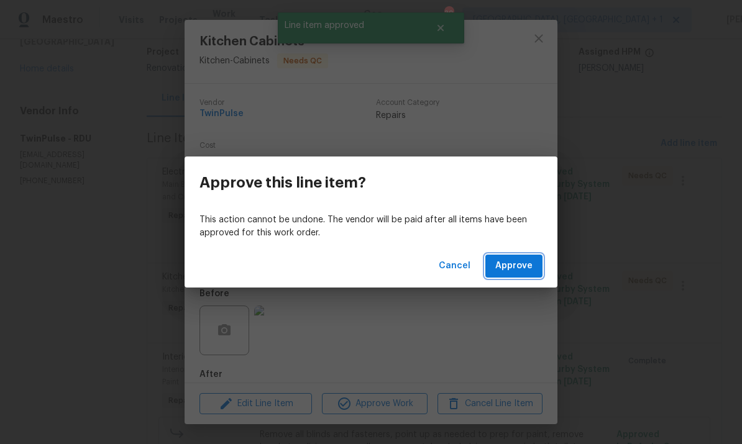
click at [522, 269] on span "Approve" at bounding box center [513, 266] width 37 height 16
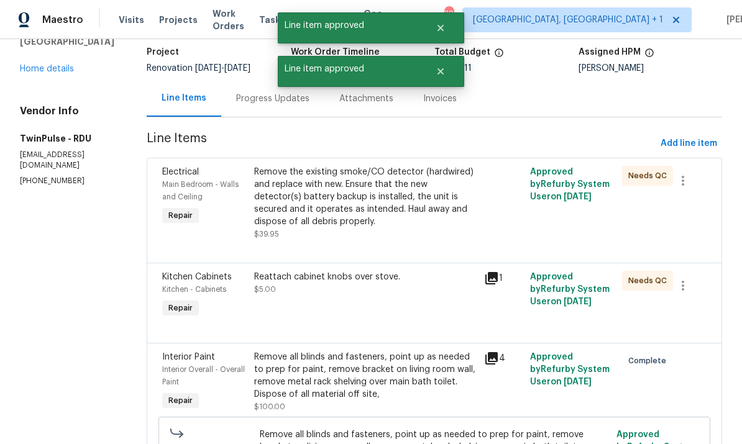
scroll to position [0, 0]
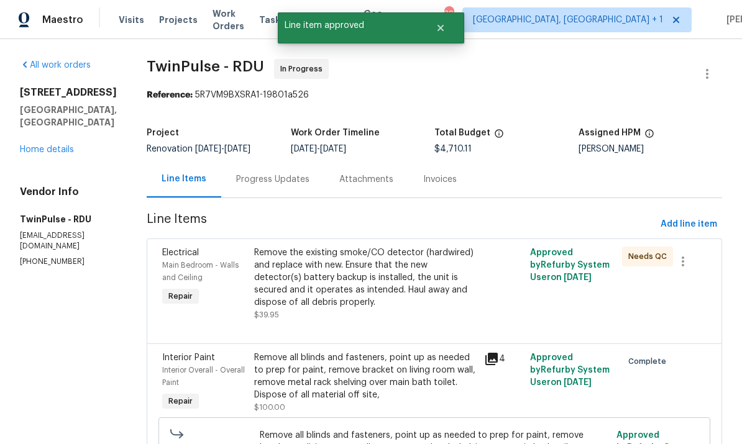
click at [407, 290] on div "Remove the existing smoke/CO detector (hardwired) and replace with new. Ensure …" at bounding box center [365, 278] width 222 height 62
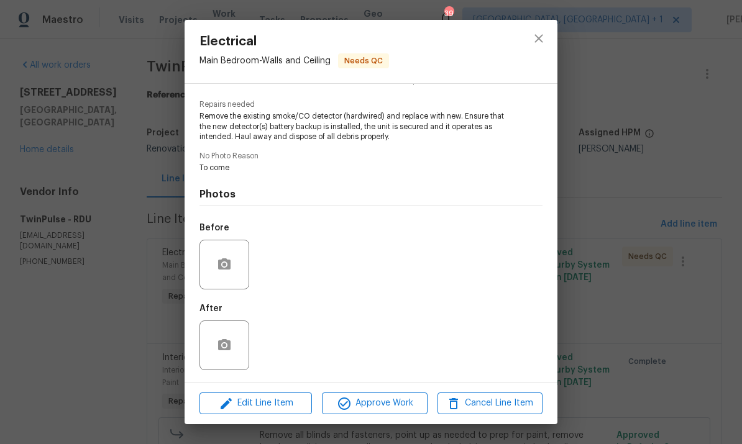
scroll to position [120, 0]
click at [642, 152] on div "Electrical Main Bedroom - Walls and Ceiling Needs QC Vendor TwinPulse Account C…" at bounding box center [371, 222] width 742 height 444
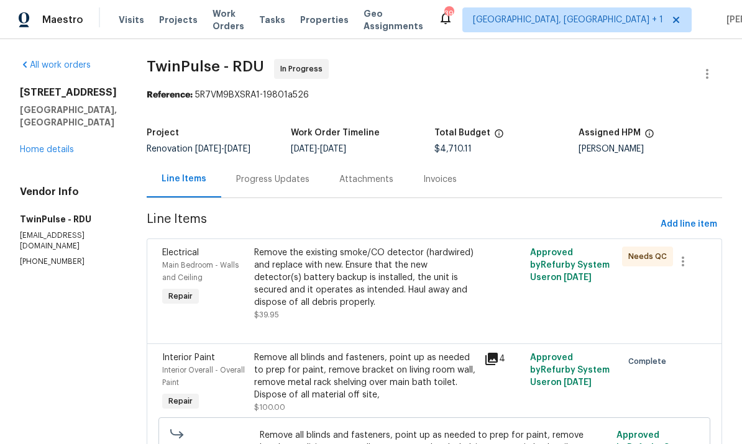
scroll to position [0, 0]
click at [61, 153] on link "Home details" at bounding box center [47, 149] width 54 height 9
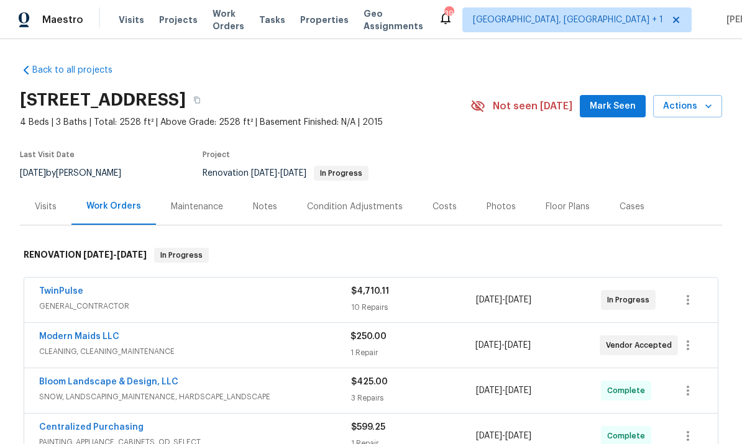
click at [631, 111] on span "Mark Seen" at bounding box center [613, 107] width 46 height 16
click at [277, 208] on div "Notes" at bounding box center [265, 206] width 54 height 37
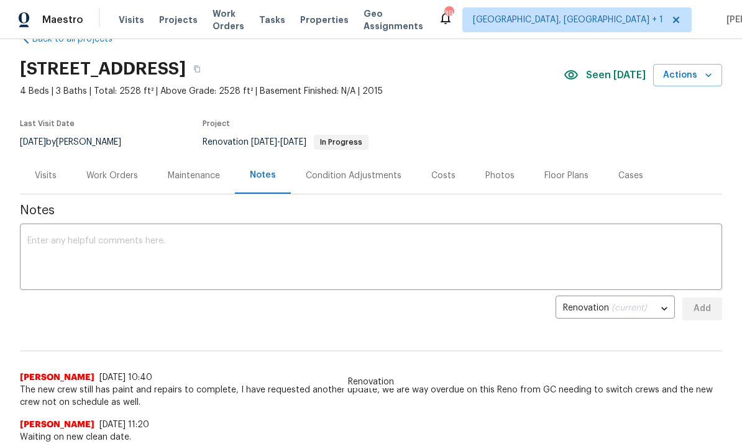
scroll to position [32, 0]
click at [91, 249] on textarea at bounding box center [370, 257] width 687 height 43
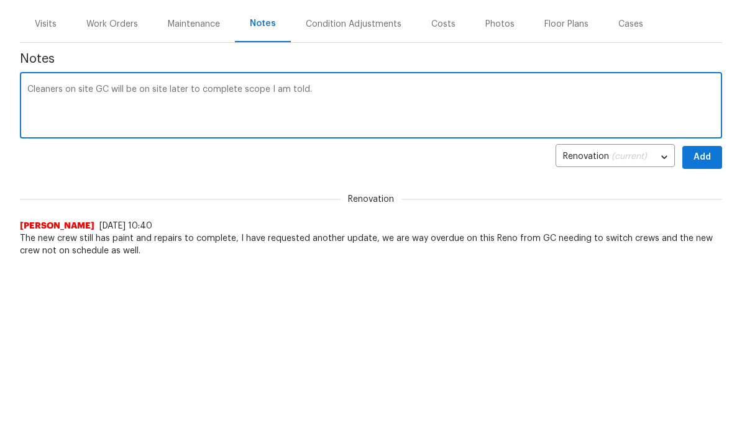
scroll to position [0, 0]
click at [343, 92] on textarea "Cleaners on site GC will be on site later to complete scope I am told." at bounding box center [370, 107] width 687 height 43
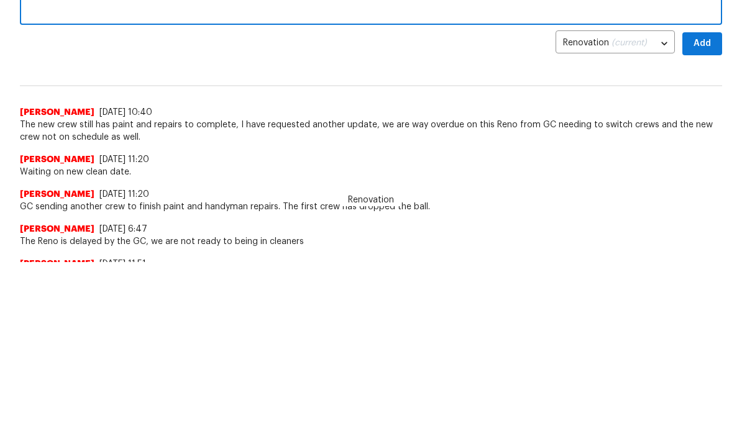
scroll to position [109, 0]
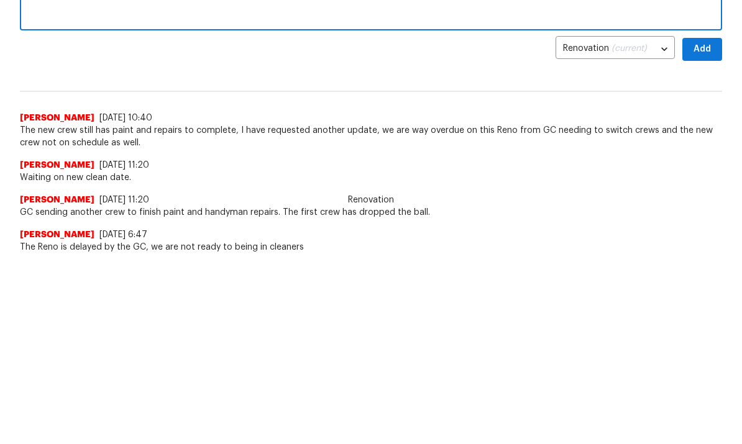
type textarea "Cleaners on site GC will be on site later to complete scope I am told. I have m…"
click at [706, 48] on span "Add" at bounding box center [702, 50] width 20 height 16
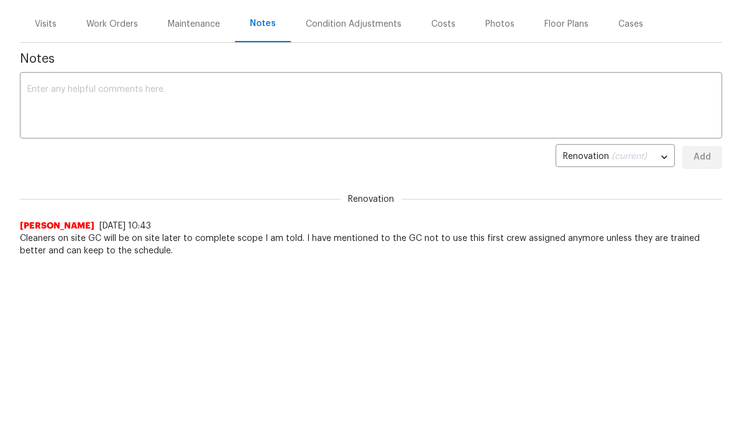
scroll to position [0, 0]
click at [109, 36] on div "Work Orders" at bounding box center [111, 24] width 81 height 37
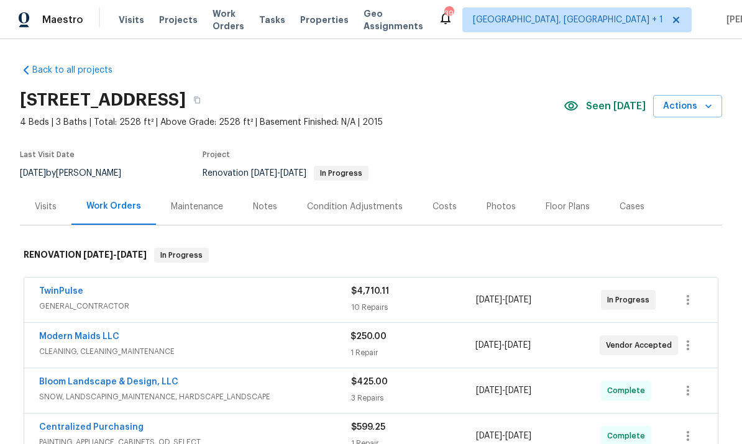
scroll to position [47, 0]
